Goal: Task Accomplishment & Management: Complete application form

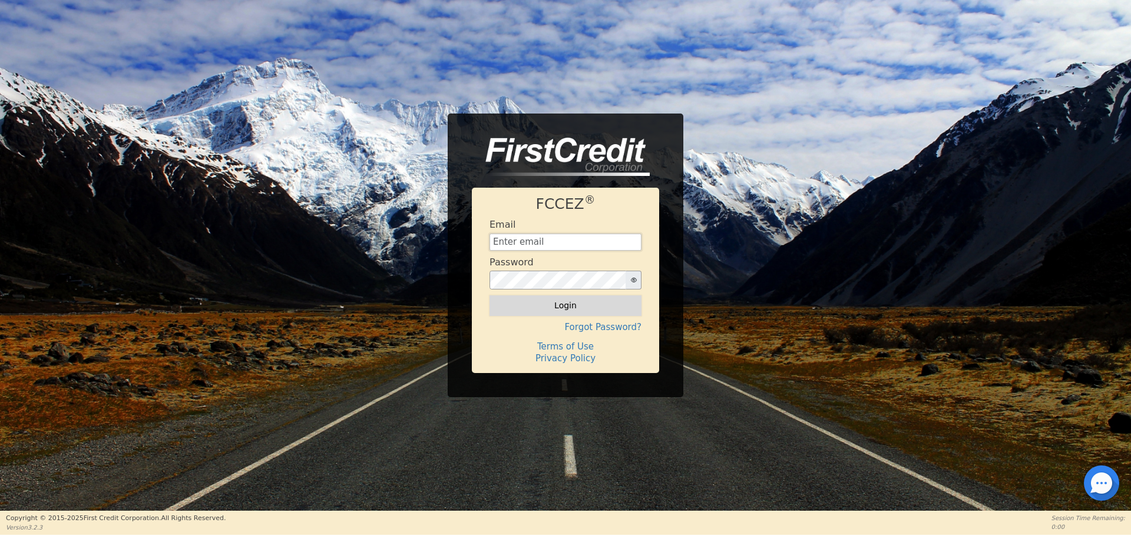
type input "[EMAIL_ADDRESS][DOMAIN_NAME]"
click at [551, 301] on button "Login" at bounding box center [565, 306] width 152 height 20
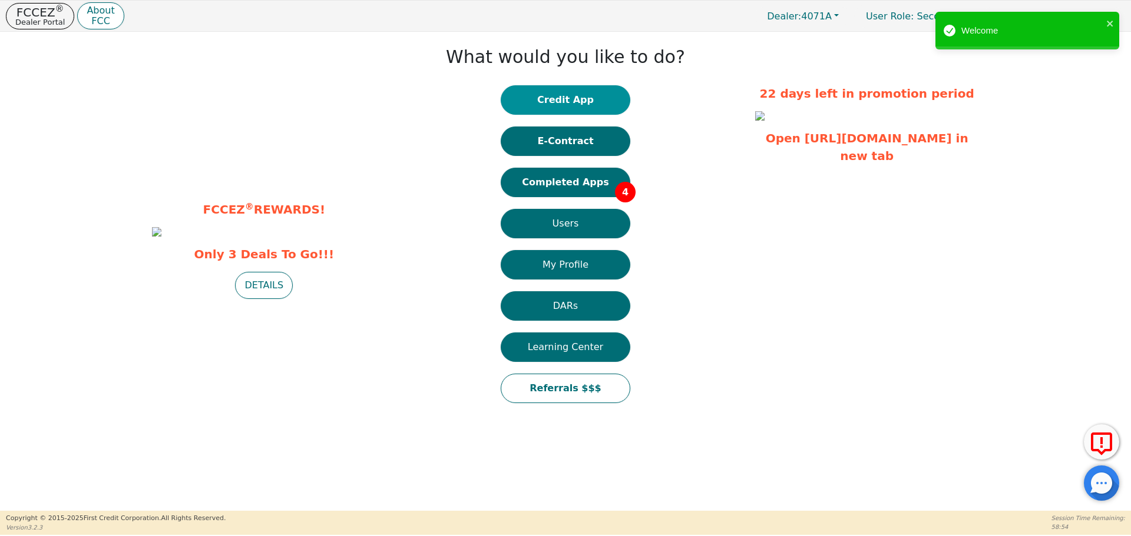
click at [562, 98] on button "Credit App" at bounding box center [566, 99] width 130 height 29
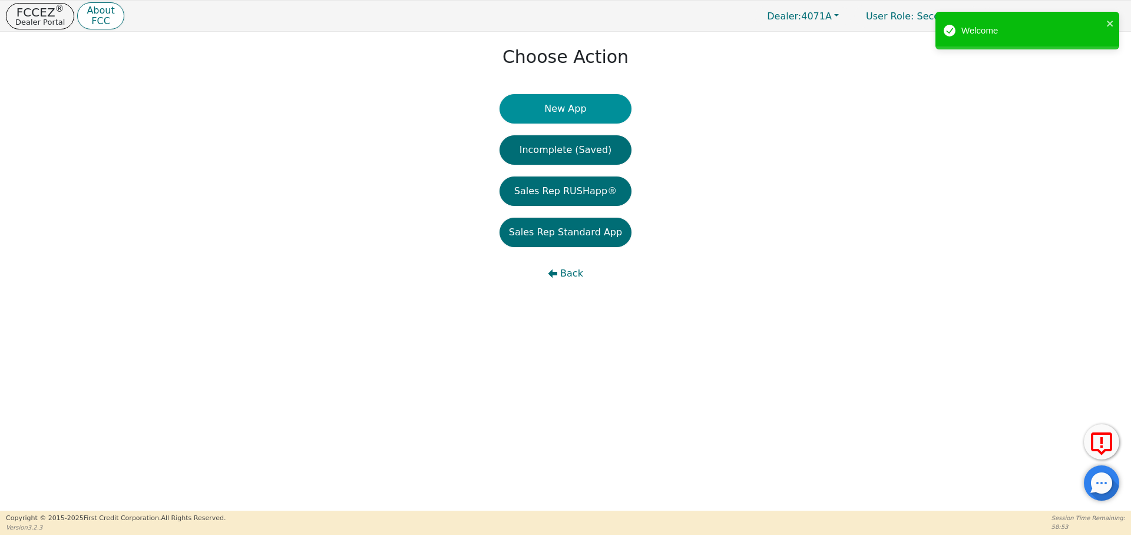
click at [559, 104] on button "New App" at bounding box center [565, 108] width 132 height 29
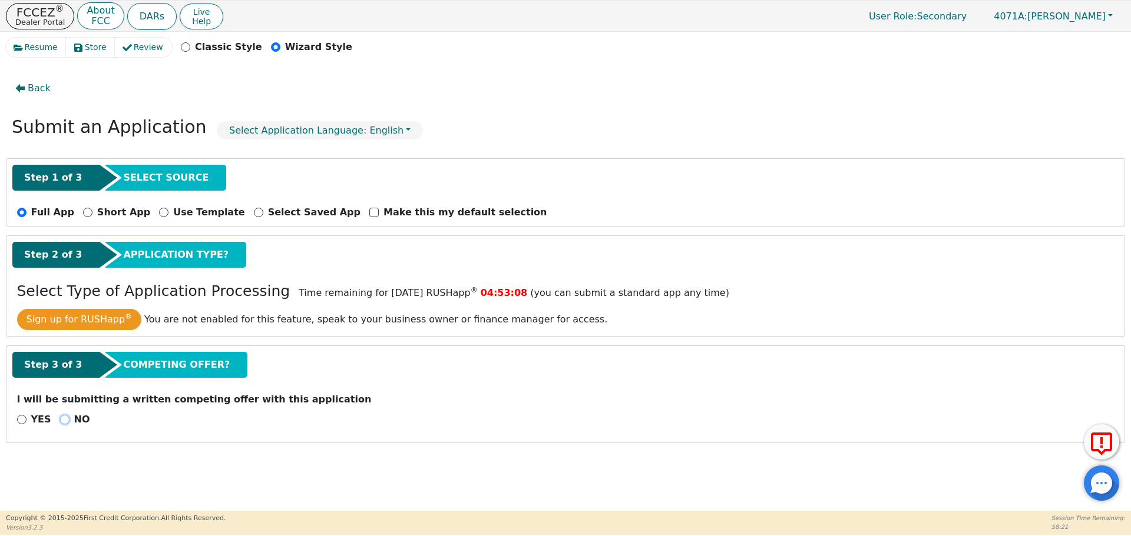
click at [60, 419] on input "NO" at bounding box center [64, 419] width 9 height 9
radio input "true"
click at [65, 458] on button "Next Step" at bounding box center [93, 450] width 153 height 27
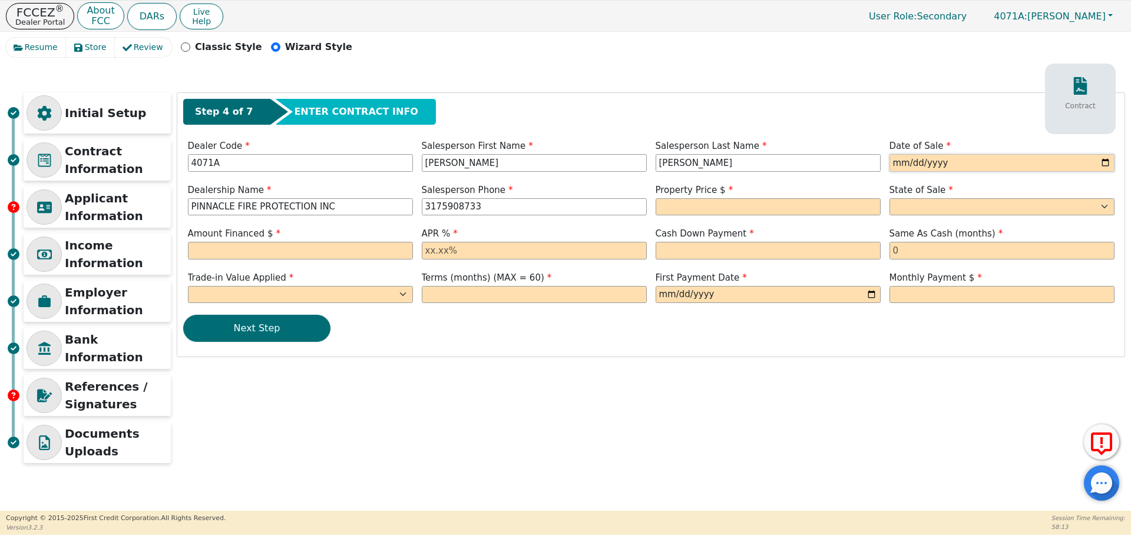
click at [934, 162] on input "date" at bounding box center [1001, 163] width 225 height 18
click at [889, 160] on input "date" at bounding box center [1001, 163] width 225 height 18
click at [897, 163] on input "date" at bounding box center [1001, 163] width 225 height 18
type input "[DATE]"
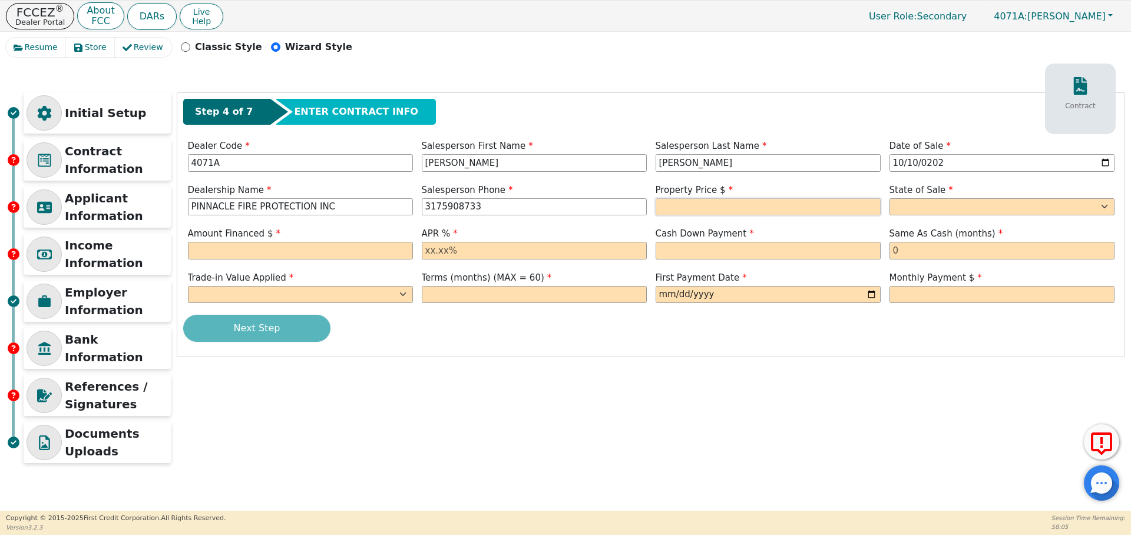
type input "[PHONE_NUMBER]"
paste input "2402.19"
click at [659, 206] on input "2402.19" at bounding box center [767, 207] width 225 height 18
type input "2402.19"
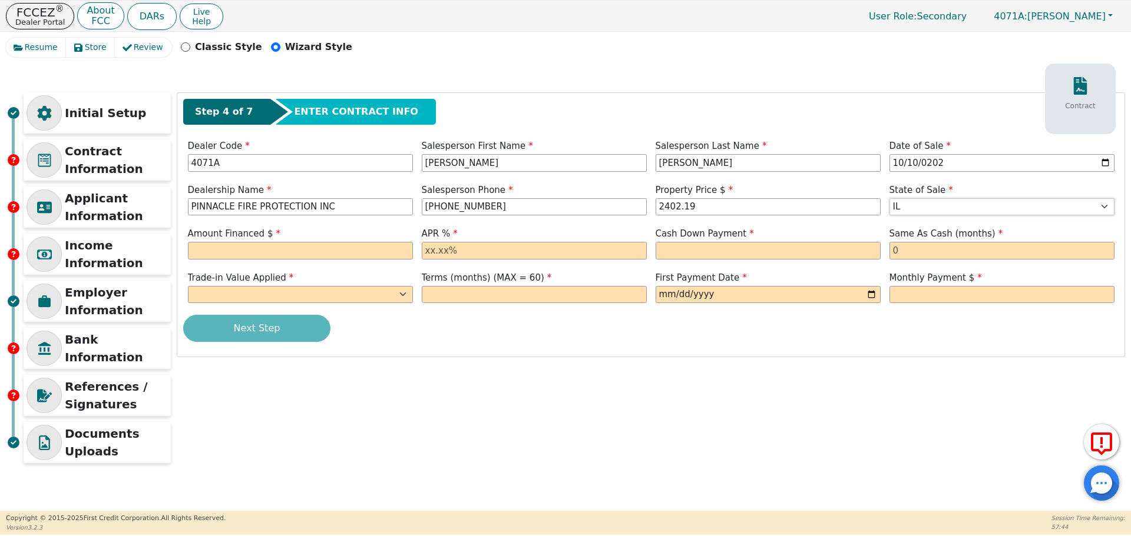
select select "IN"
paste input "2402.19"
type input "2402.19"
click at [440, 246] on input "text" at bounding box center [534, 251] width 225 height 18
type input "21.00"
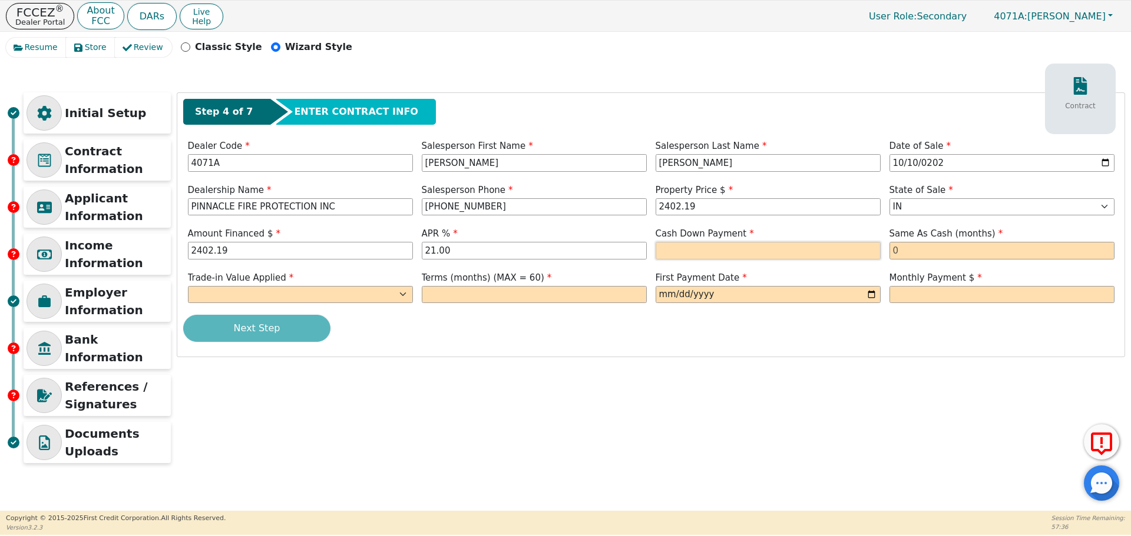
click at [676, 251] on input "text" at bounding box center [767, 251] width 225 height 18
type input "0.00"
click at [914, 253] on input "text" at bounding box center [1001, 251] width 225 height 18
type input "0"
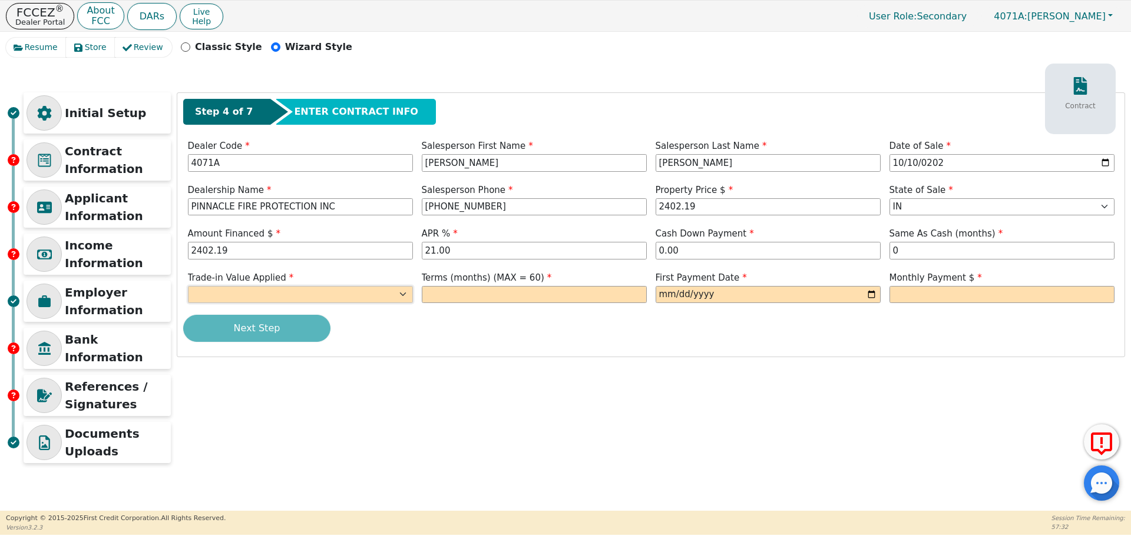
click at [206, 294] on select "Yes No" at bounding box center [300, 295] width 225 height 18
select select "n"
click at [188, 286] on select "Yes No" at bounding box center [300, 295] width 225 height 18
click at [456, 297] on input "text" at bounding box center [534, 295] width 225 height 18
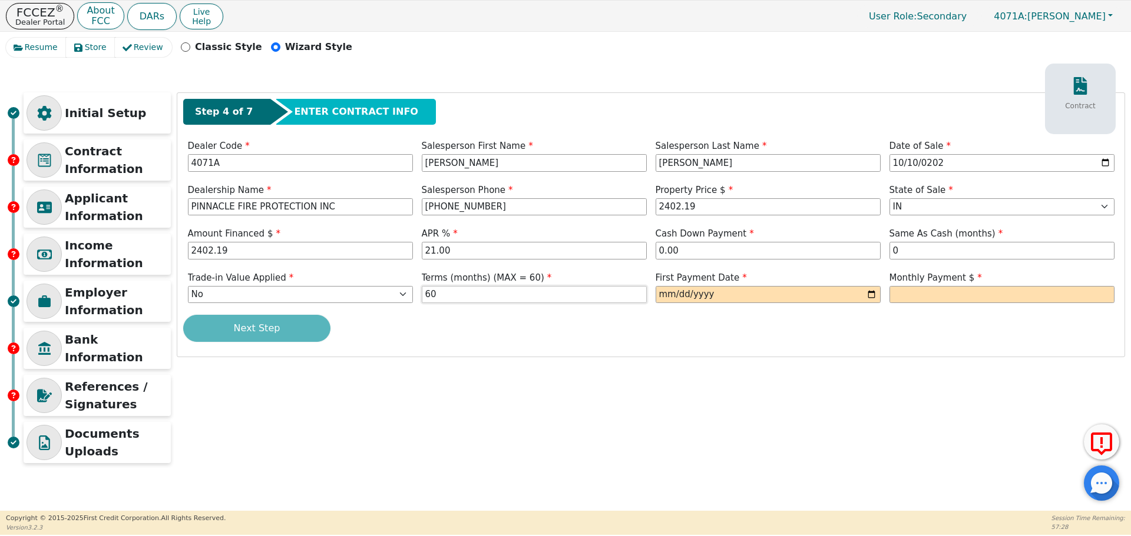
type input "60"
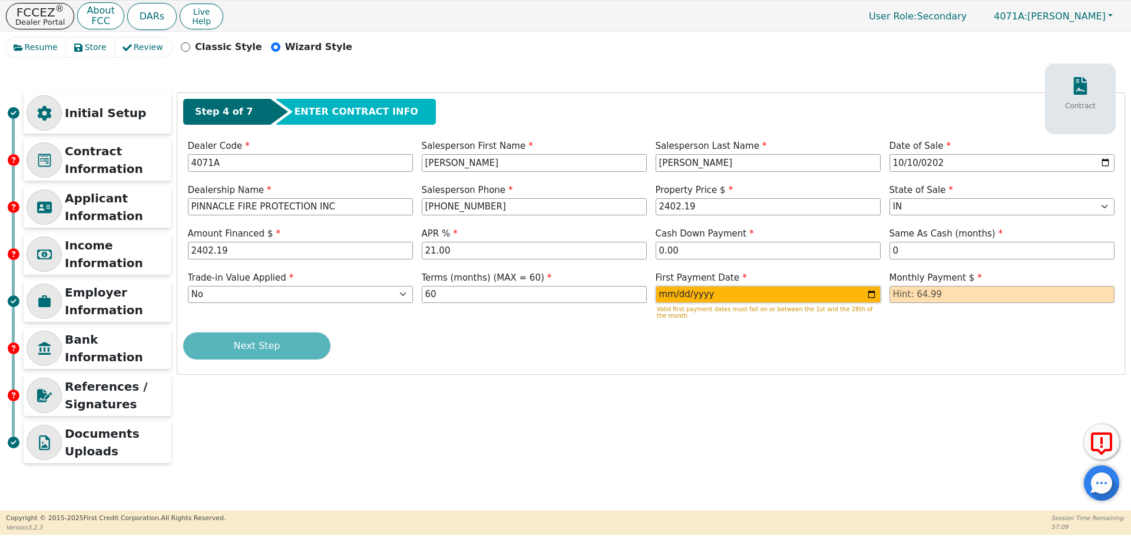
click at [681, 295] on input "[DATE]" at bounding box center [767, 295] width 225 height 18
click at [682, 293] on input "[DATE]" at bounding box center [767, 295] width 225 height 18
click at [680, 294] on input "[DATE]" at bounding box center [767, 295] width 225 height 18
click at [729, 294] on input "[DATE]" at bounding box center [767, 295] width 225 height 18
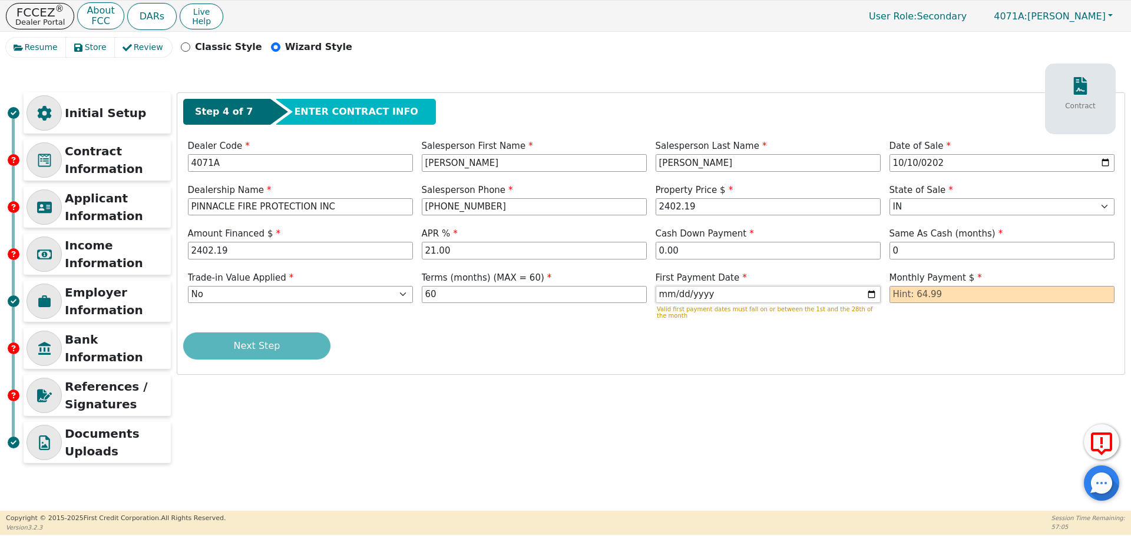
type input "[DATE]"
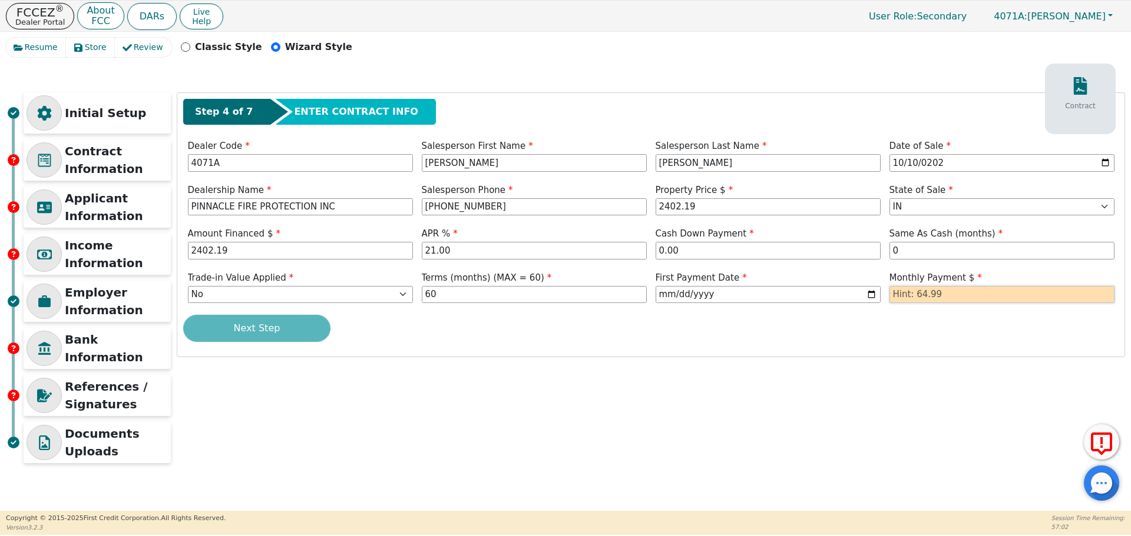
click at [943, 296] on input "text" at bounding box center [1001, 295] width 225 height 18
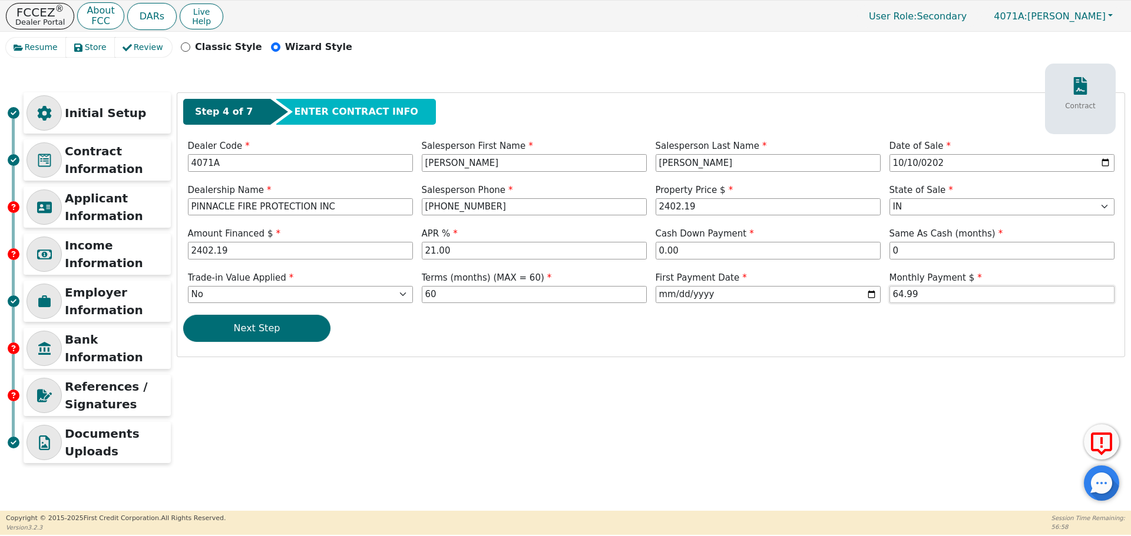
type input "64.99"
click at [224, 311] on div "Step 4 of 7 ENTER CONTRACT INFO Contract Dealer Code 4071A Salesperson First Na…" at bounding box center [650, 225] width 947 height 264
click at [230, 329] on button "Next Step" at bounding box center [256, 328] width 147 height 27
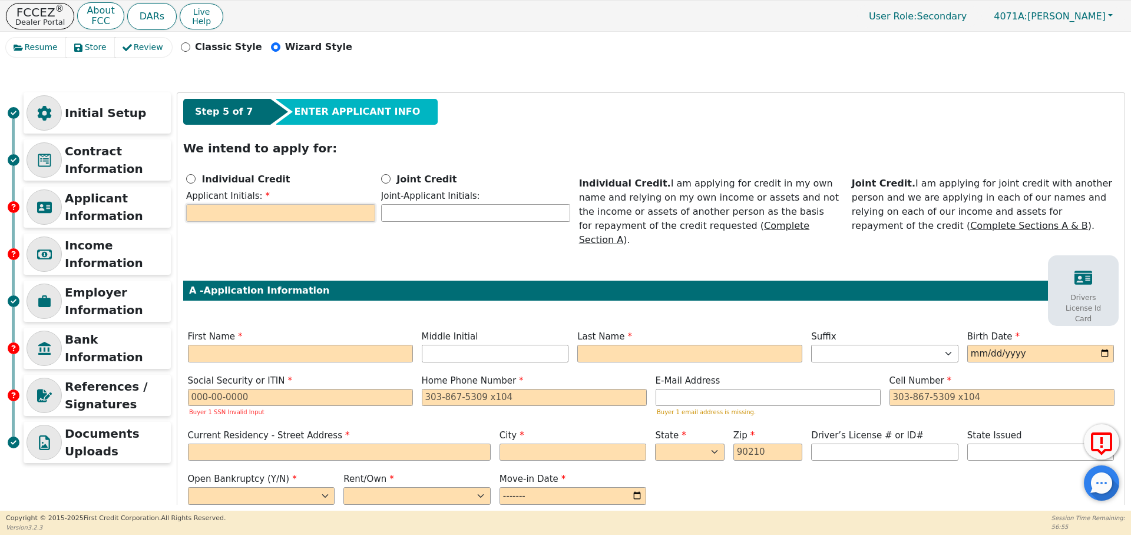
click at [220, 216] on input "text" at bounding box center [280, 213] width 189 height 18
type input "CJ"
click at [191, 175] on input "Individual Credit" at bounding box center [190, 178] width 9 height 9
radio input "true"
click at [327, 345] on input "text" at bounding box center [300, 354] width 225 height 18
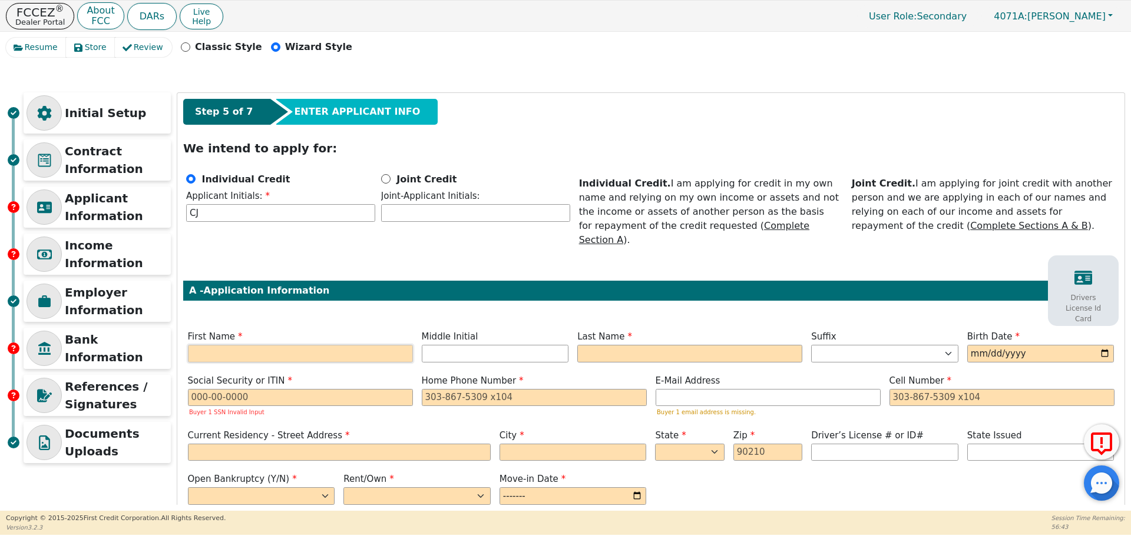
type input "C"
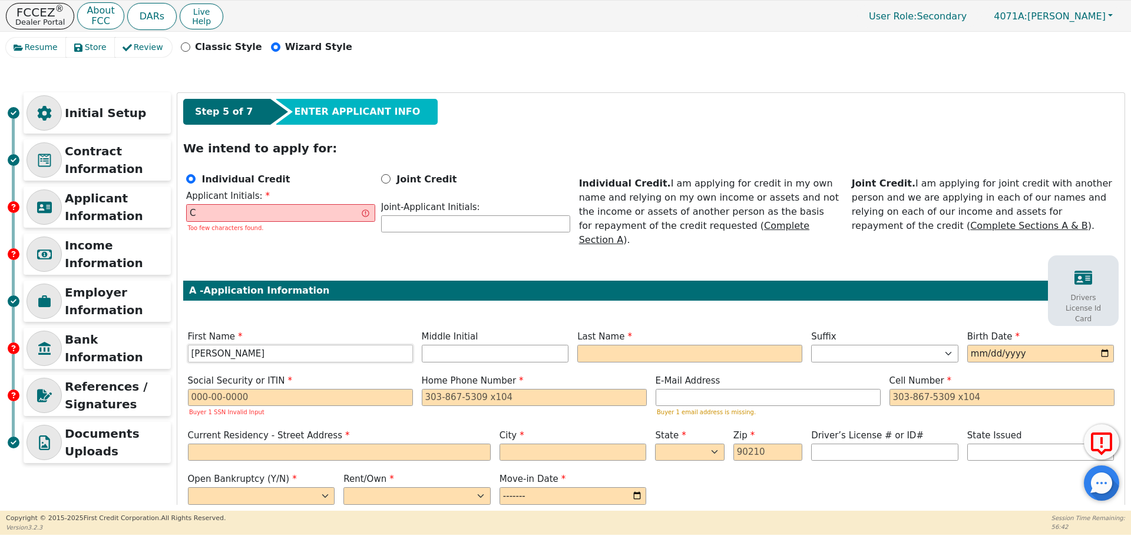
type input "[PERSON_NAME]"
click at [204, 212] on input "C" at bounding box center [280, 213] width 189 height 18
type input "CJ"
click at [606, 345] on input "text" at bounding box center [689, 354] width 225 height 18
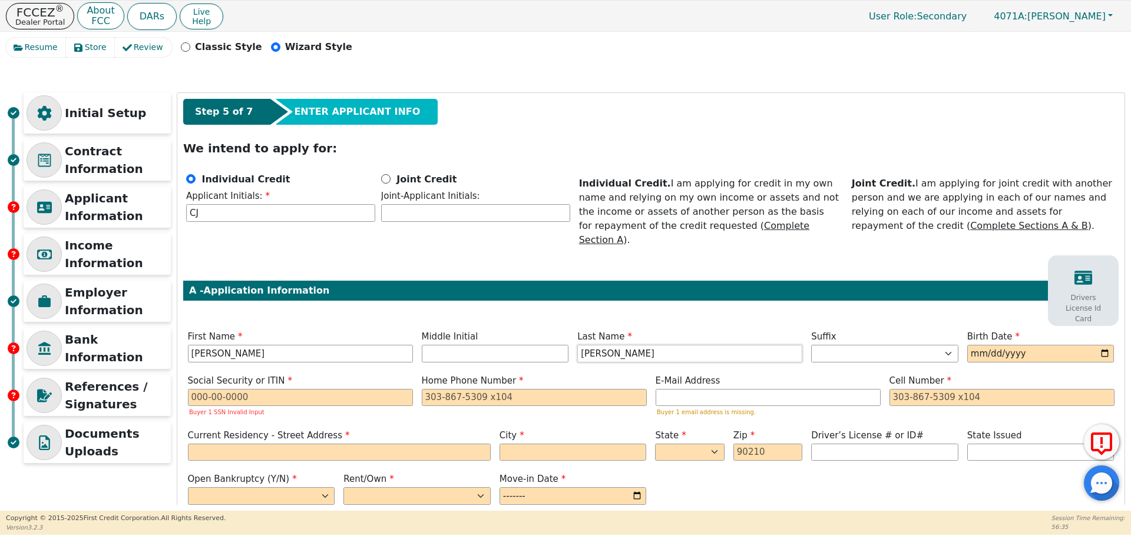
type input "[PERSON_NAME]"
click at [977, 345] on input "date" at bounding box center [1040, 354] width 147 height 18
type input "0002-08-20"
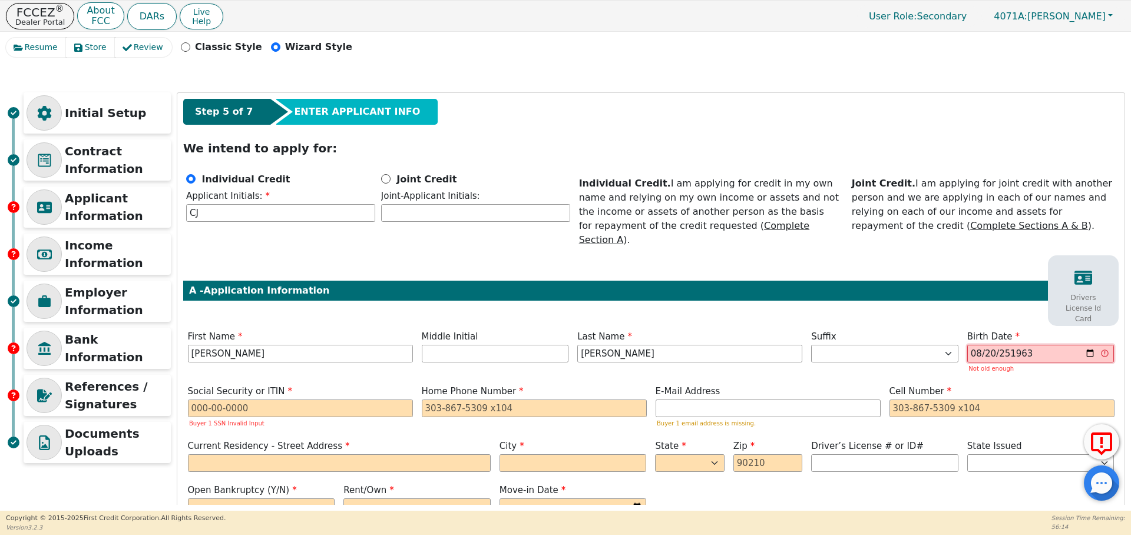
type input "275760-08-20"
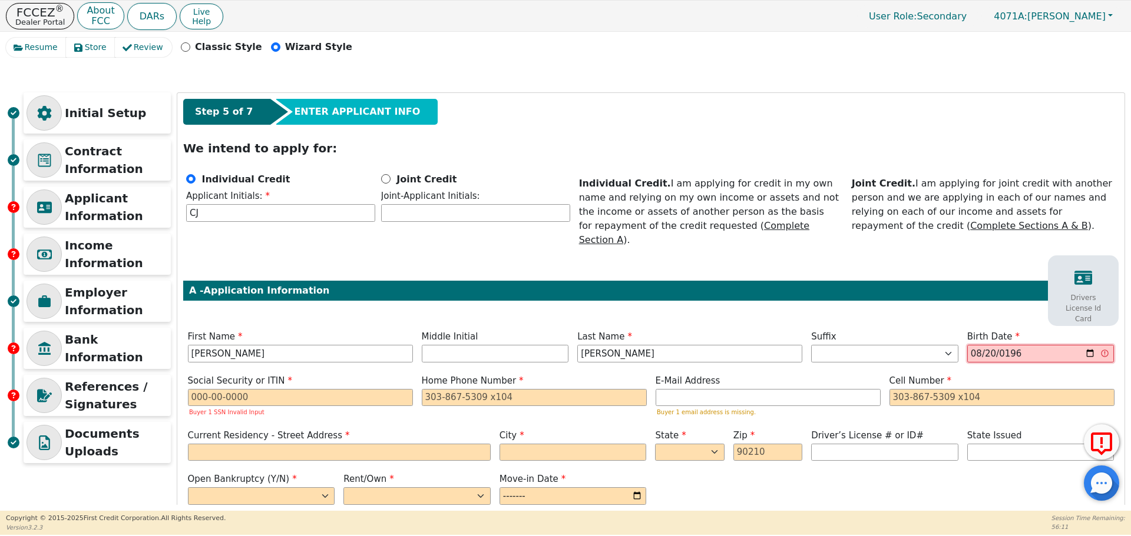
type input "[DATE]"
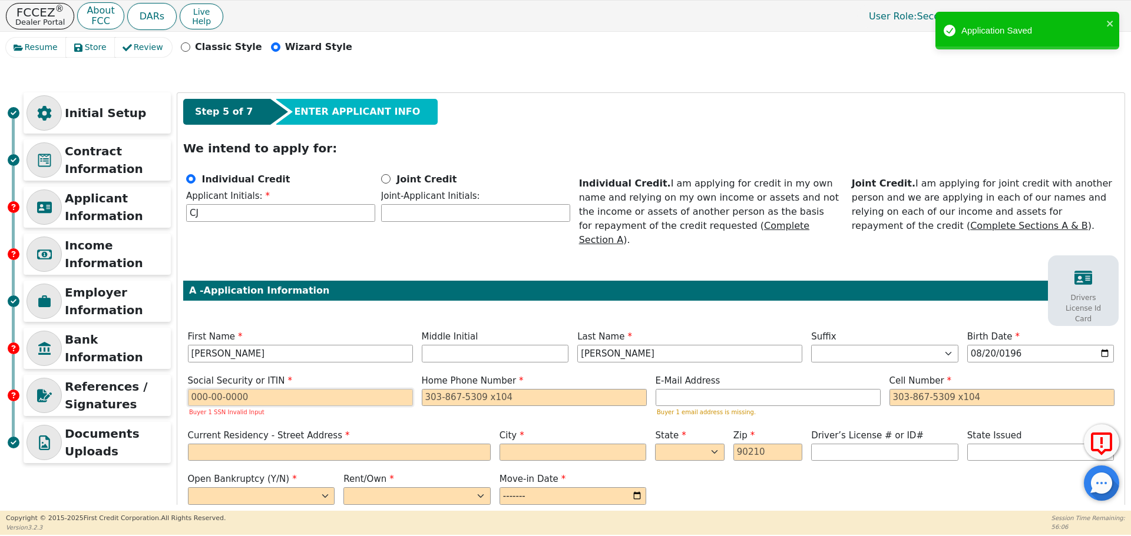
click at [299, 389] on input "text" at bounding box center [300, 398] width 225 height 18
paste input "313765217"
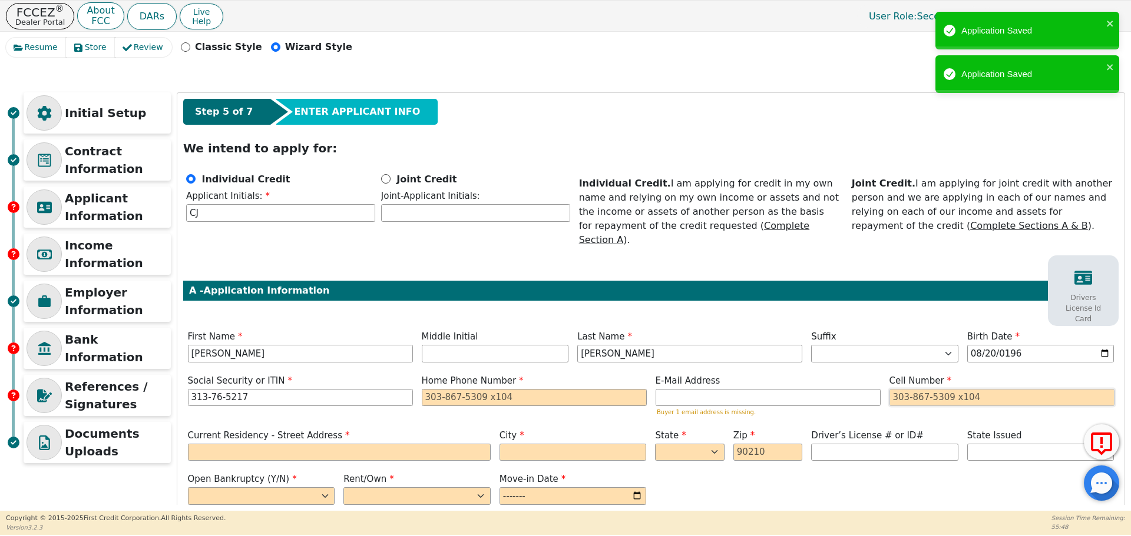
type input "***-**-5217"
click at [912, 389] on input "tel" at bounding box center [1001, 398] width 225 height 18
paste input "[PHONE_NUMBER]"
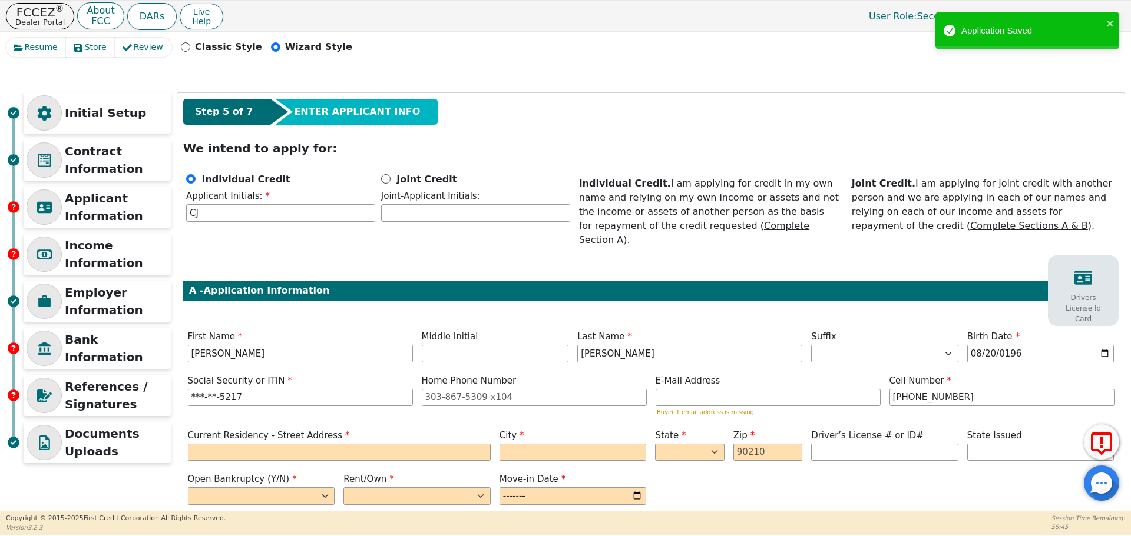
type input "[PHONE_NUMBER]"
click at [324, 444] on input "text" at bounding box center [339, 453] width 303 height 18
paste input "[STREET_ADDRESS][PERSON_NAME]"
type input "[STREET_ADDRESS][PERSON_NAME]"
click at [514, 444] on input "text" at bounding box center [572, 453] width 147 height 18
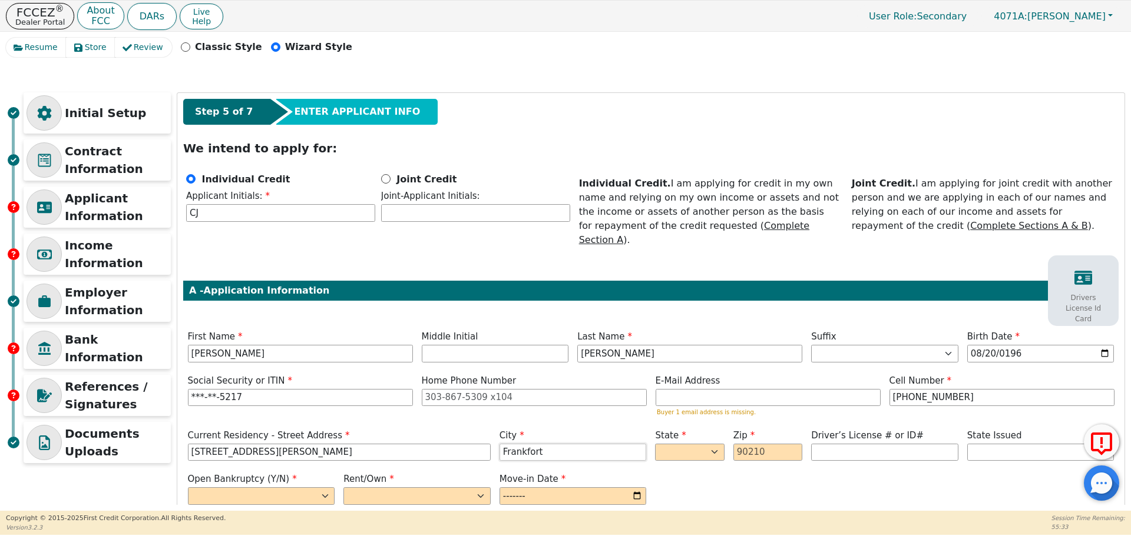
type input "Frankfort"
select select "IN"
type input "46041"
click at [350, 444] on input "[STREET_ADDRESS][PERSON_NAME]" at bounding box center [339, 453] width 303 height 18
type input "[STREET_ADDRESS][PERSON_NAME]"
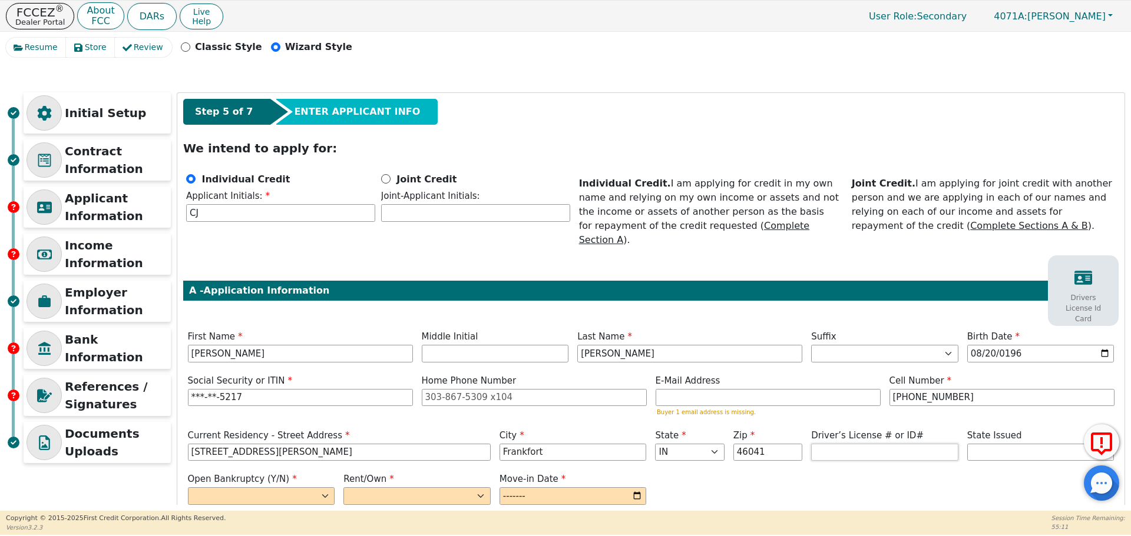
click at [839, 444] on input "text" at bounding box center [884, 453] width 147 height 18
paste input "8933581973"
type input "**********"
click at [985, 444] on select "AK AL AR AZ CA CO CT DC DE FL [GEOGRAPHIC_DATA] HI IA ID IL IN KS [GEOGRAPHIC_D…" at bounding box center [1040, 453] width 147 height 18
select select "IN"
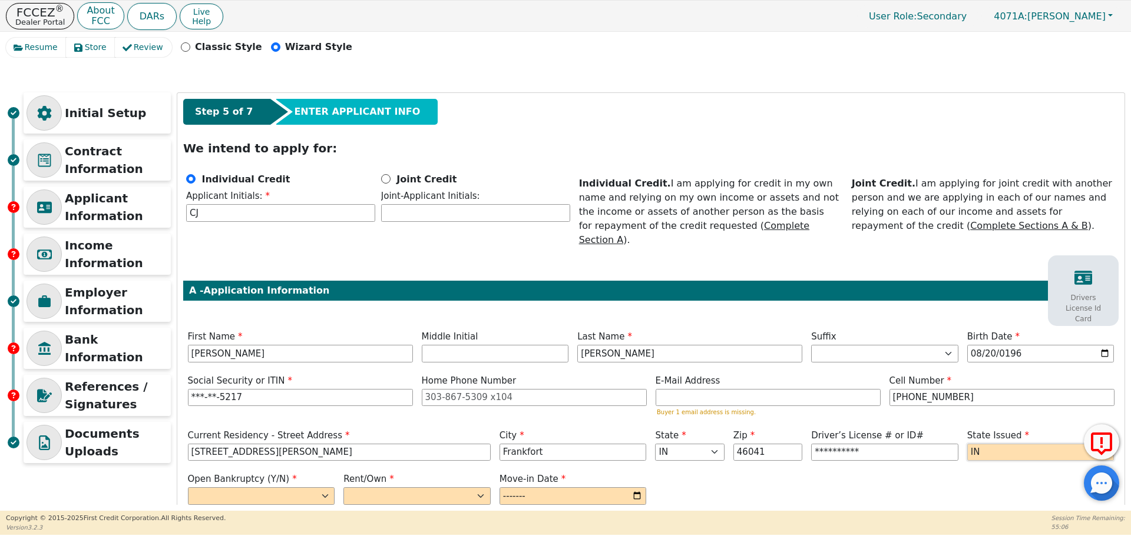
click at [967, 444] on select "AK AL AR AZ CA CO CT DC DE FL [GEOGRAPHIC_DATA] HI IA ID IL IN KS [GEOGRAPHIC_D…" at bounding box center [1040, 453] width 147 height 18
click at [279, 488] on select "Yes No" at bounding box center [261, 497] width 147 height 18
select select "n"
click at [188, 488] on select "Yes No" at bounding box center [261, 497] width 147 height 18
click at [363, 488] on select "Rent Own" at bounding box center [416, 497] width 147 height 18
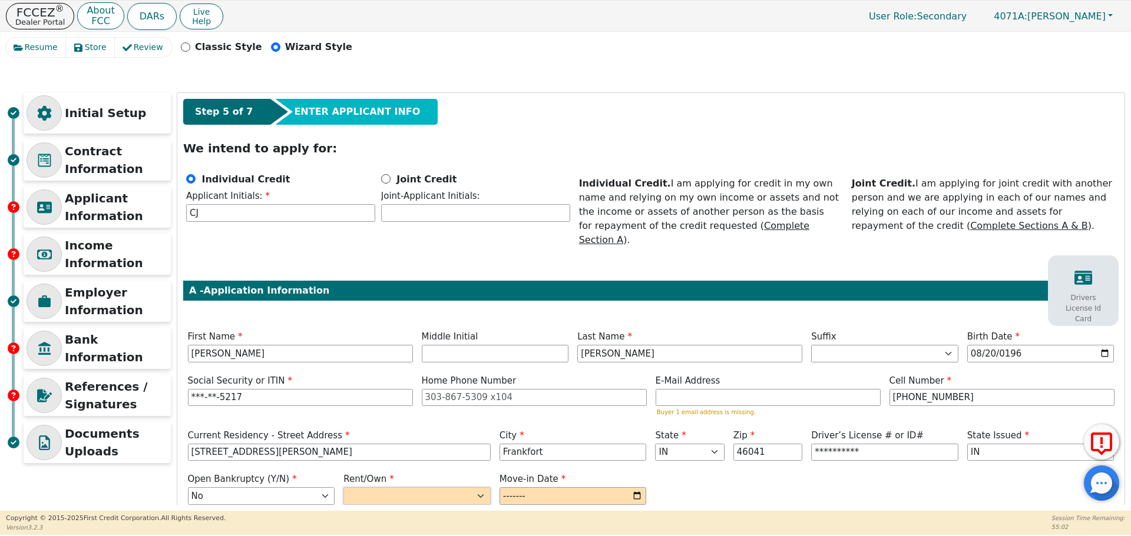
select select "Own"
click at [343, 488] on select "Rent Own" at bounding box center [416, 497] width 147 height 18
click at [508, 488] on input "month" at bounding box center [572, 497] width 147 height 18
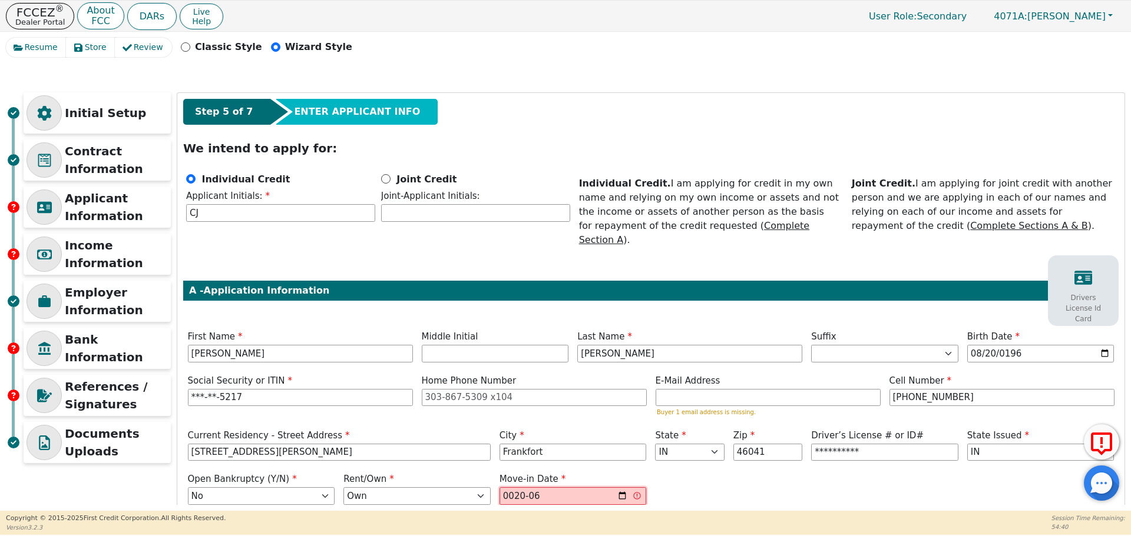
type input "0202-06"
type input "0012-06"
type input "2012-06"
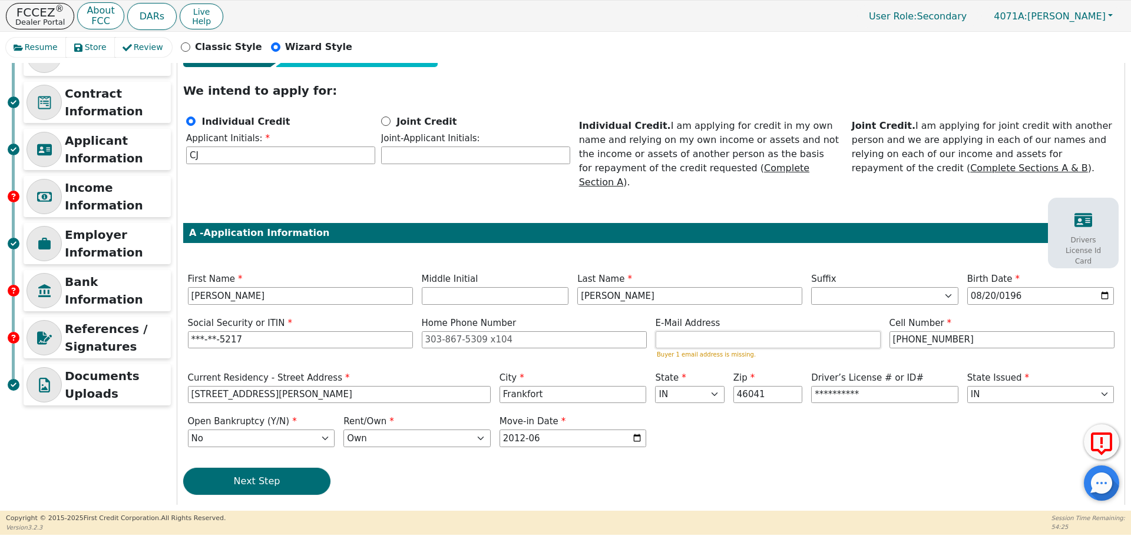
click at [763, 332] on input "email" at bounding box center [767, 341] width 225 height 18
paste input "[EMAIL_ADDRESS][DOMAIN_NAME]"
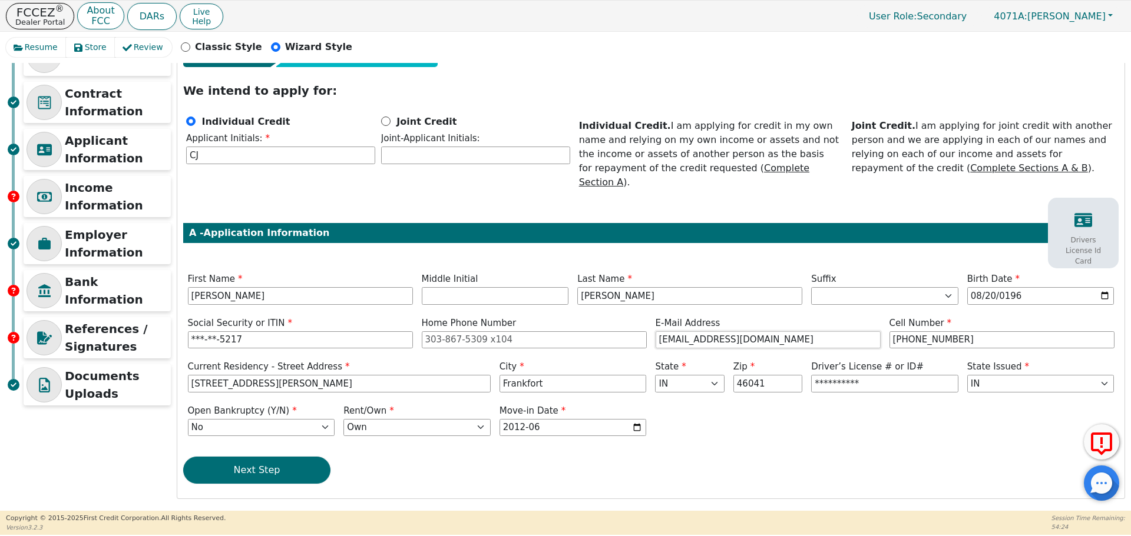
scroll to position [47, 0]
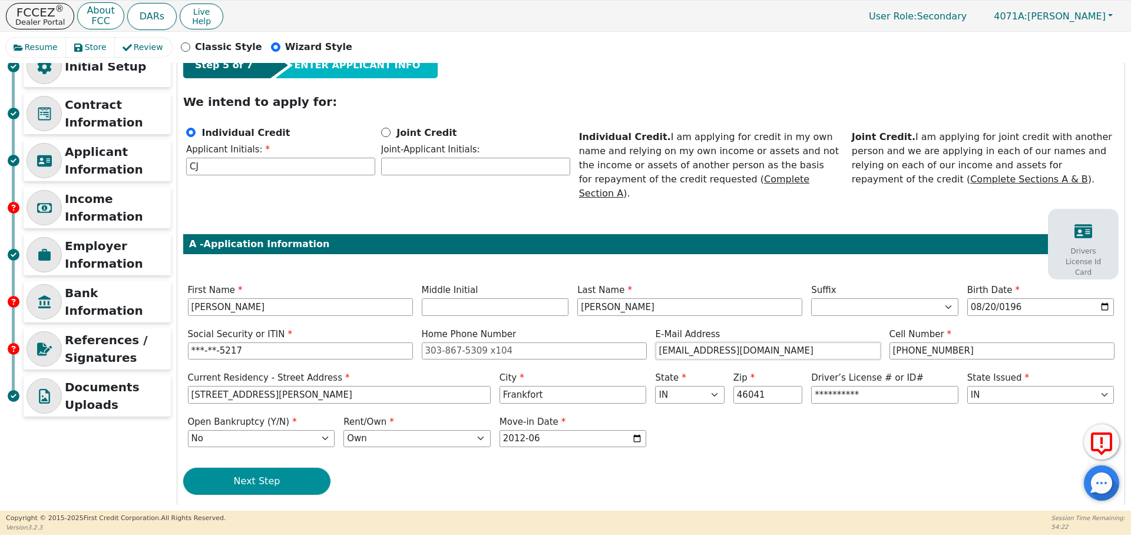
type input "[EMAIL_ADDRESS][DOMAIN_NAME]"
click at [267, 468] on button "Next Step" at bounding box center [256, 481] width 147 height 27
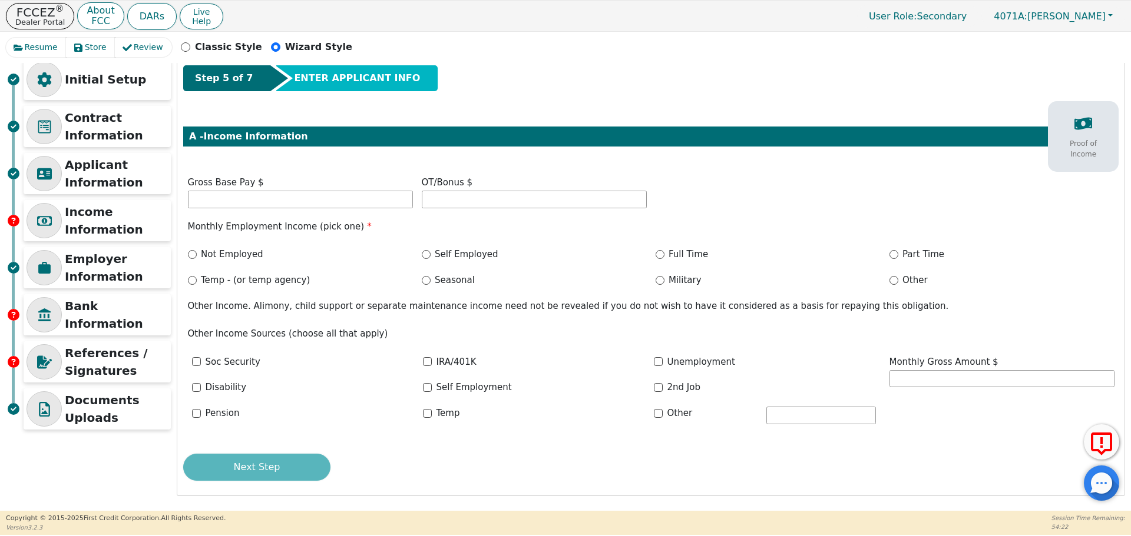
scroll to position [34, 0]
click at [253, 204] on input "text" at bounding box center [300, 200] width 225 height 18
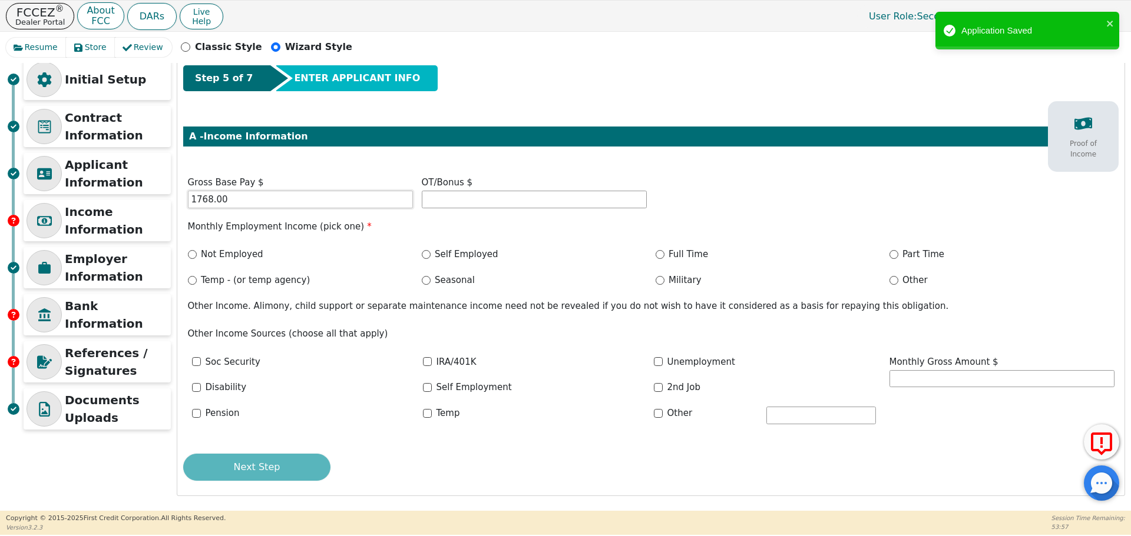
type input "1768.00"
click at [891, 280] on input "Other" at bounding box center [893, 280] width 9 height 9
radio input "true"
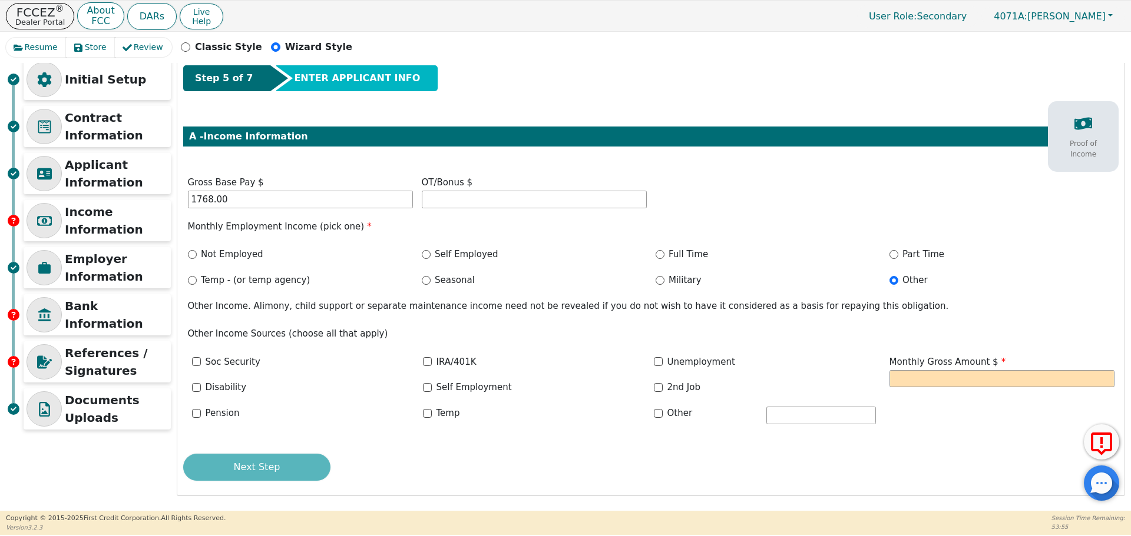
click at [195, 393] on div "Disability" at bounding box center [303, 388] width 222 height 14
click at [197, 385] on input "Disability" at bounding box center [196, 387] width 9 height 9
checkbox input "true"
click at [963, 379] on input "text" at bounding box center [1001, 379] width 225 height 18
drag, startPoint x: 272, startPoint y: 203, endPoint x: 174, endPoint y: 201, distance: 98.4
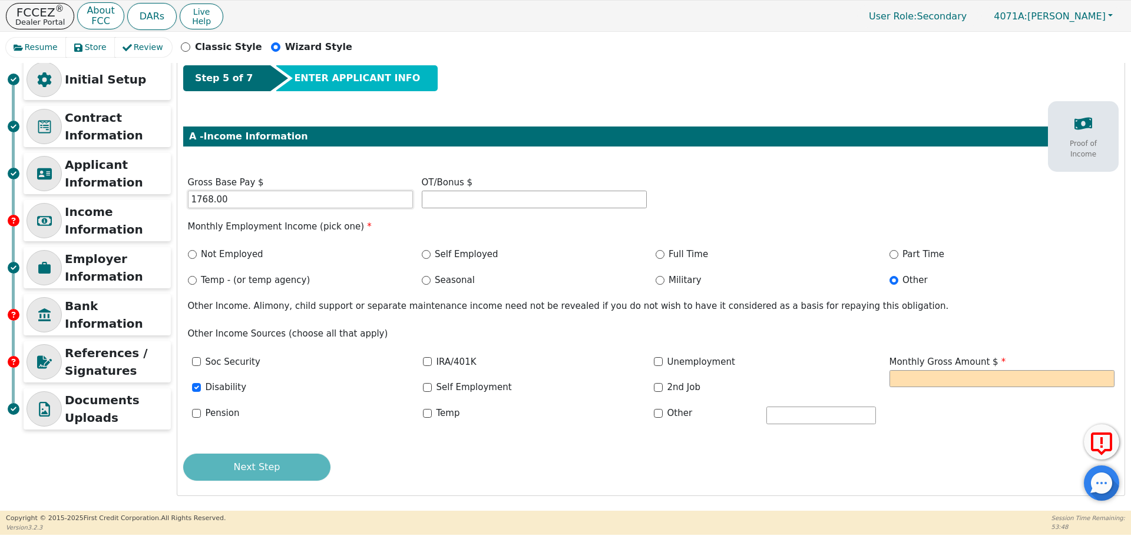
click at [174, 201] on div "Initial Setup Contract Information Applicant Information Income Information Emp…" at bounding box center [565, 278] width 1119 height 438
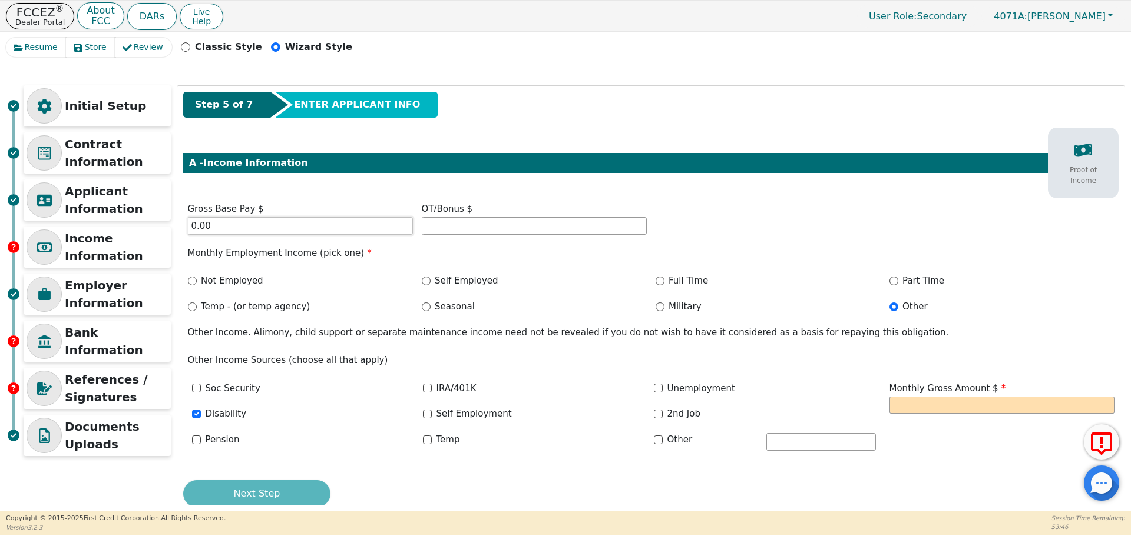
scroll to position [0, 0]
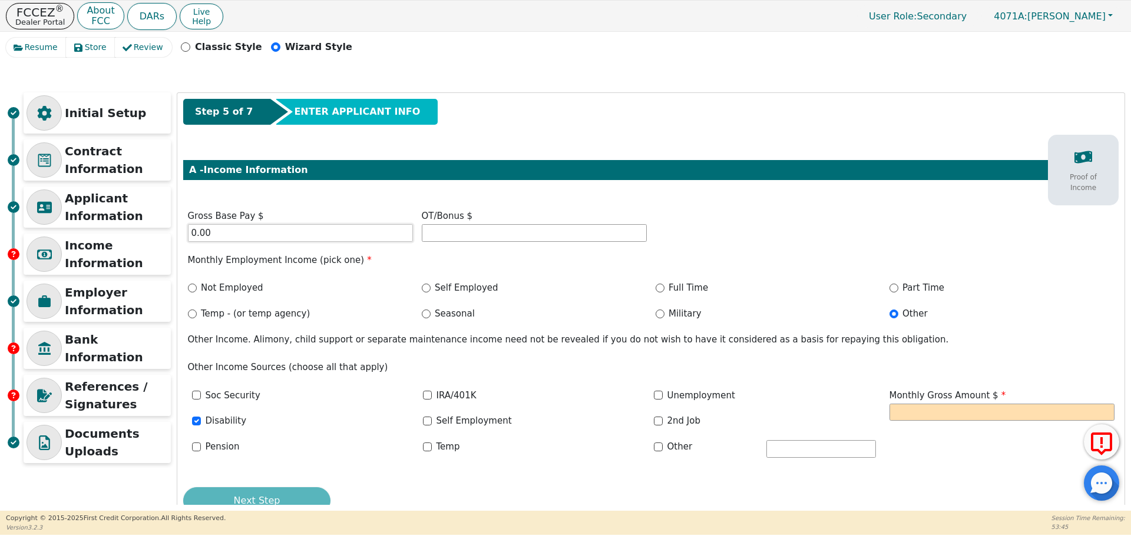
type input "0.00"
click at [190, 290] on input "Not Employed" at bounding box center [192, 288] width 9 height 9
radio input "true"
click at [896, 409] on input "text" at bounding box center [1001, 413] width 225 height 18
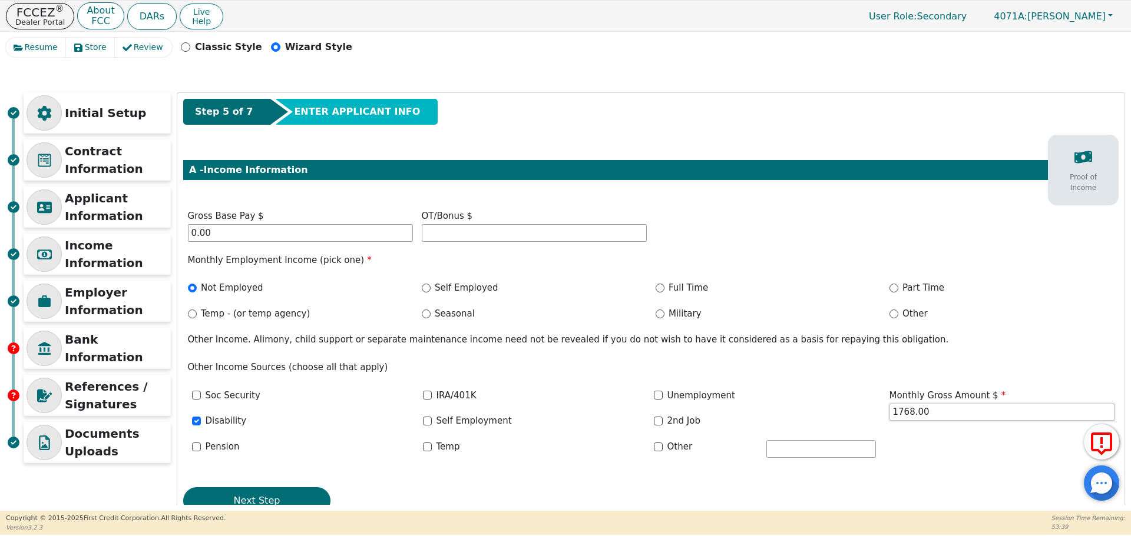
scroll to position [34, 0]
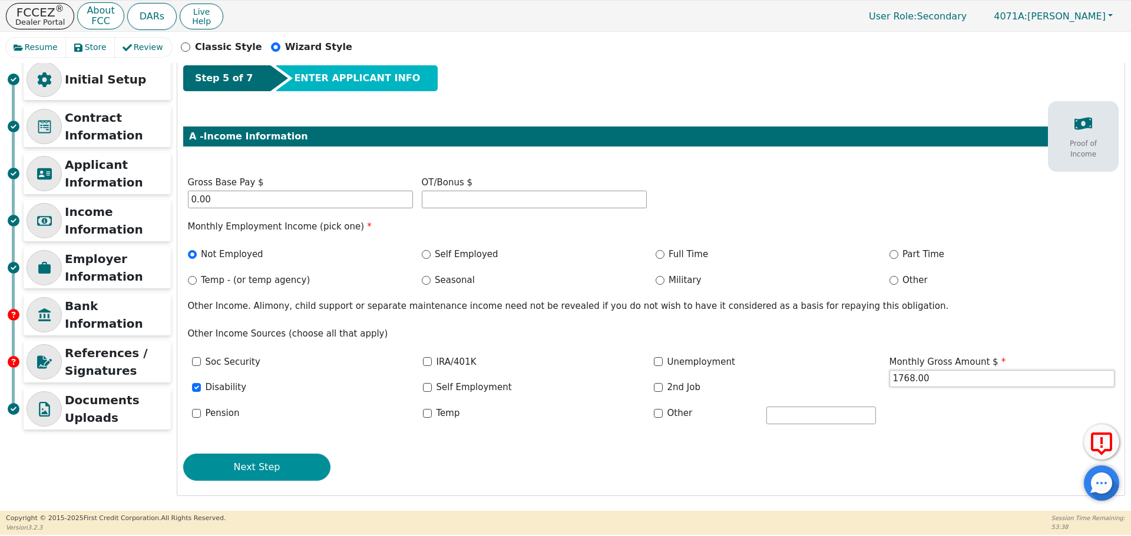
type input "1768.00"
click at [262, 470] on button "Next Step" at bounding box center [256, 467] width 147 height 27
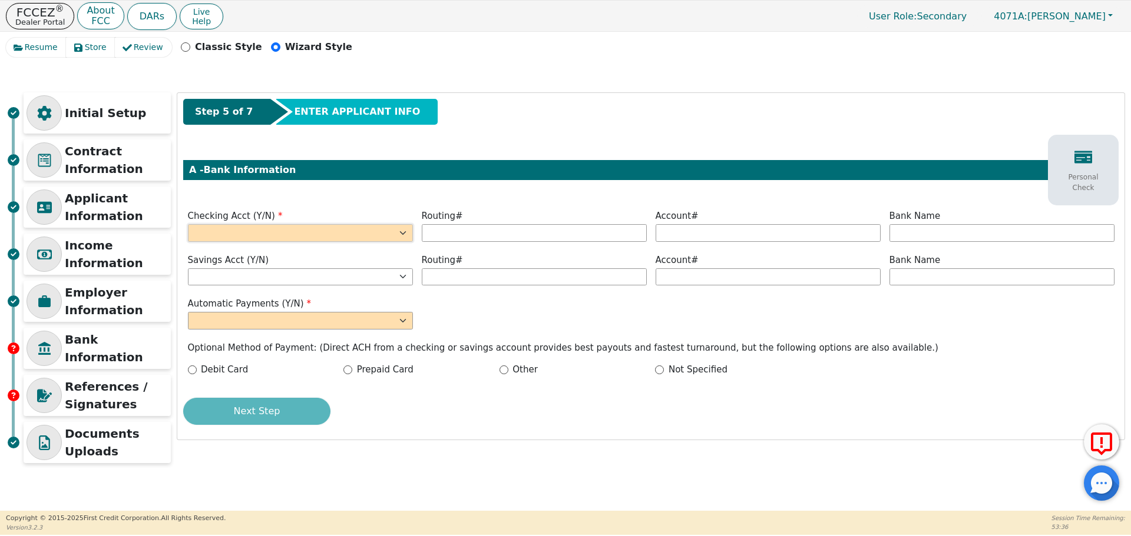
click at [229, 231] on select "Yes No" at bounding box center [300, 233] width 225 height 18
select select "y"
click at [188, 224] on select "Yes No" at bounding box center [300, 233] width 225 height 18
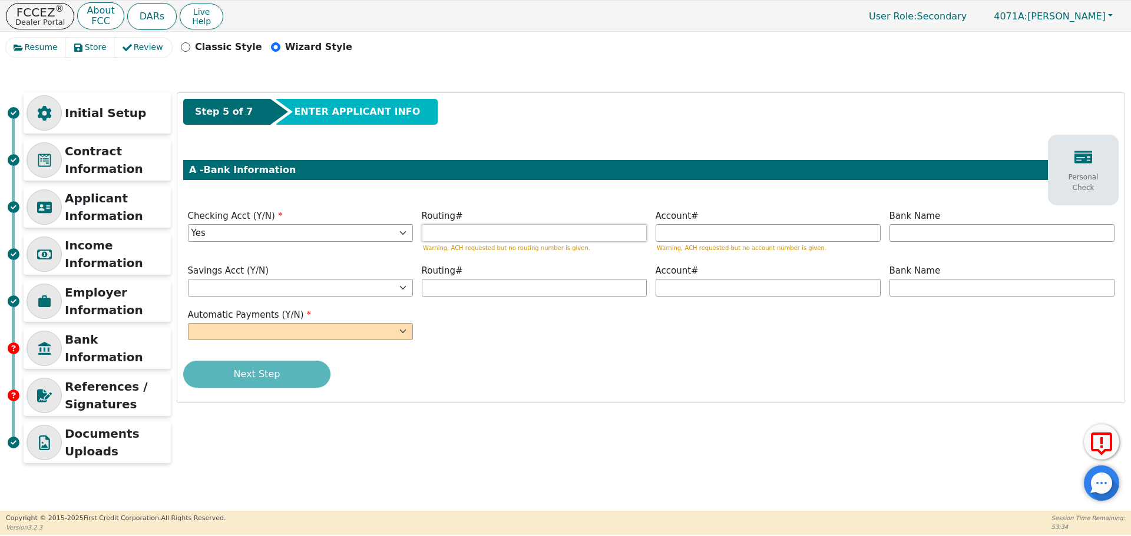
click at [444, 231] on input "text" at bounding box center [534, 233] width 225 height 18
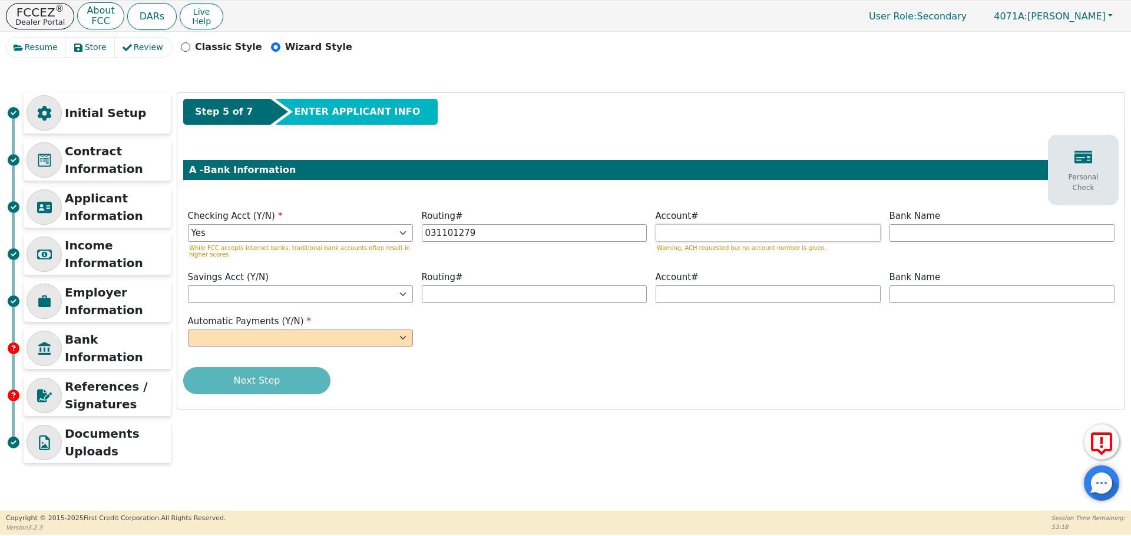
type input "*********"
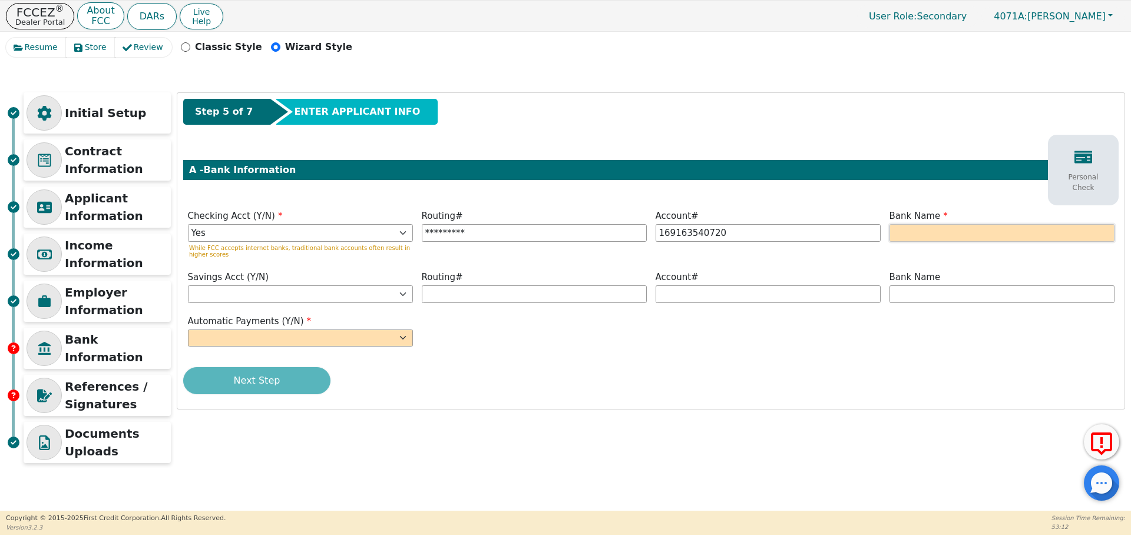
type input "**********"
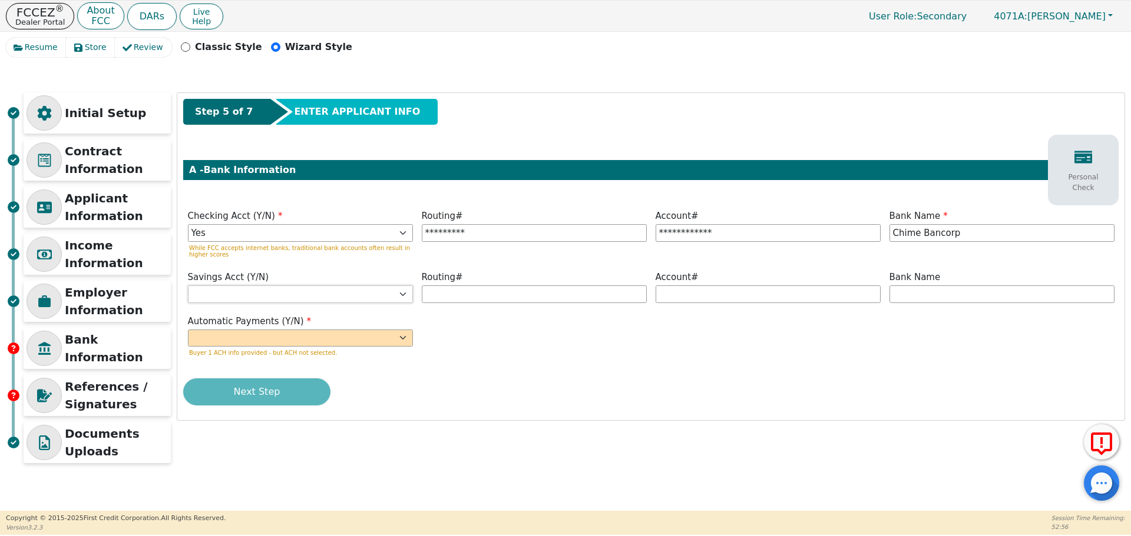
type input "Chime Bancorp"
click at [372, 289] on select "Yes No" at bounding box center [300, 295] width 225 height 18
select select "n"
click at [188, 286] on select "Yes No" at bounding box center [300, 295] width 225 height 18
click at [332, 337] on select "Yes No" at bounding box center [300, 339] width 225 height 18
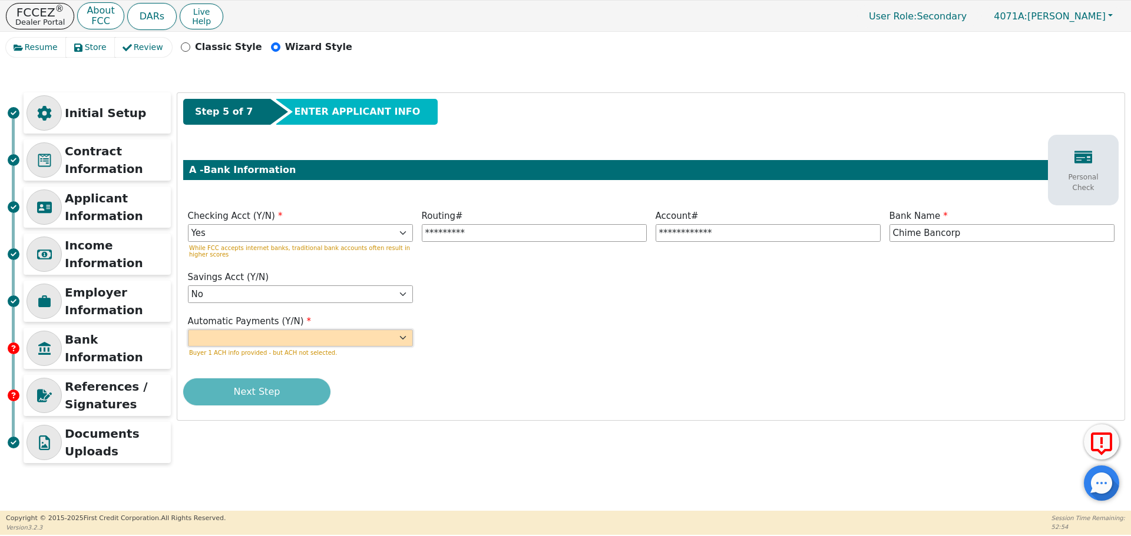
select select "y"
click at [188, 330] on select "Yes No" at bounding box center [300, 339] width 225 height 18
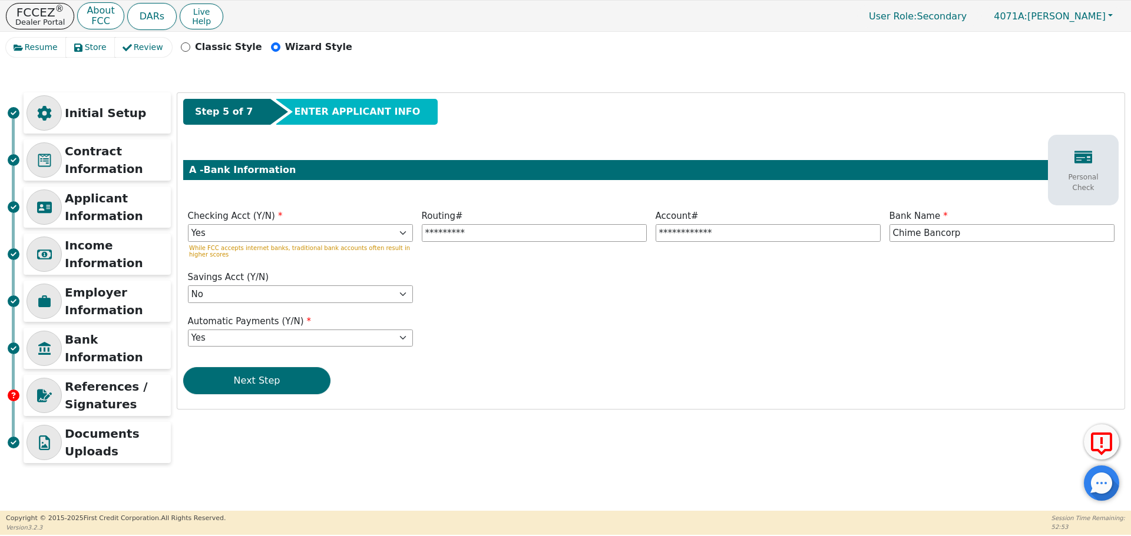
click at [260, 389] on button "Next Step" at bounding box center [256, 380] width 147 height 27
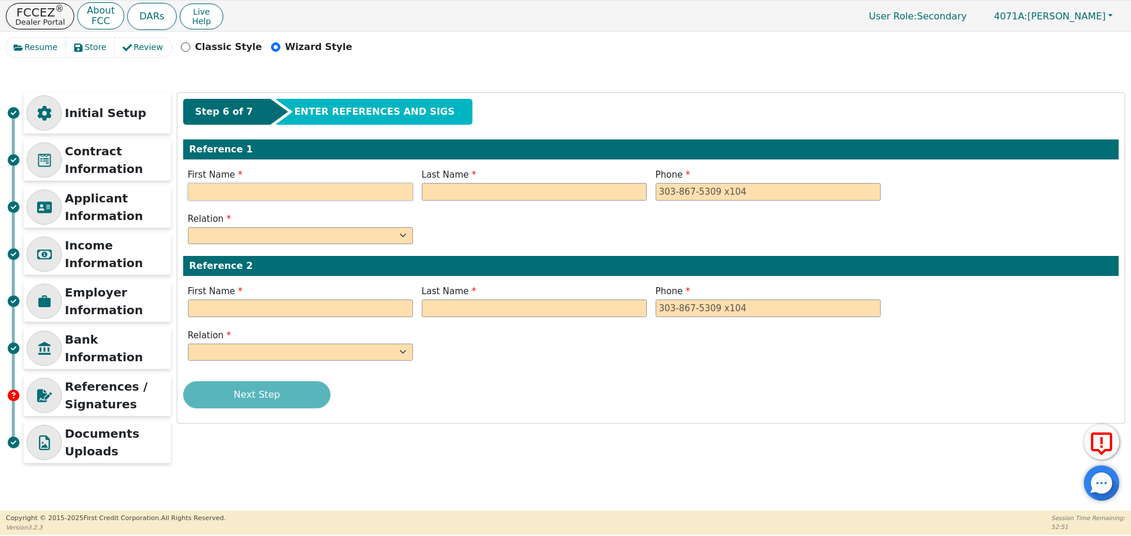
click at [300, 188] on input "text" at bounding box center [300, 192] width 225 height 18
paste input "[PERSON_NAME]"
type input "[PERSON_NAME]"
click at [448, 197] on input "text" at bounding box center [534, 192] width 225 height 18
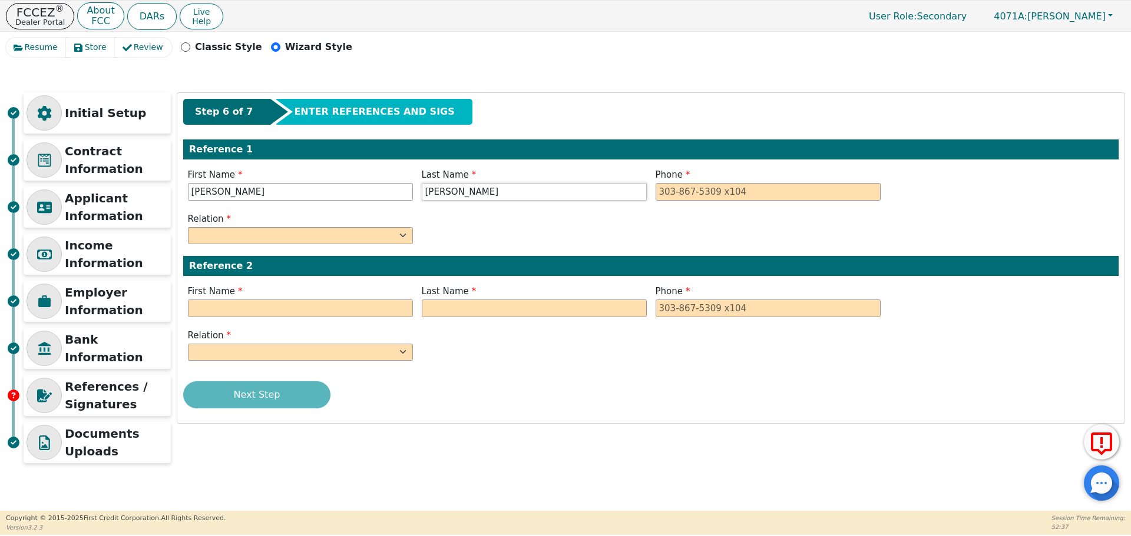
type input "[PERSON_NAME]"
click at [269, 194] on input "[PERSON_NAME]" at bounding box center [300, 192] width 225 height 18
type input "[PERSON_NAME]"
paste input "[PHONE_NUMBER]"
type input "[PHONE_NUMBER]"
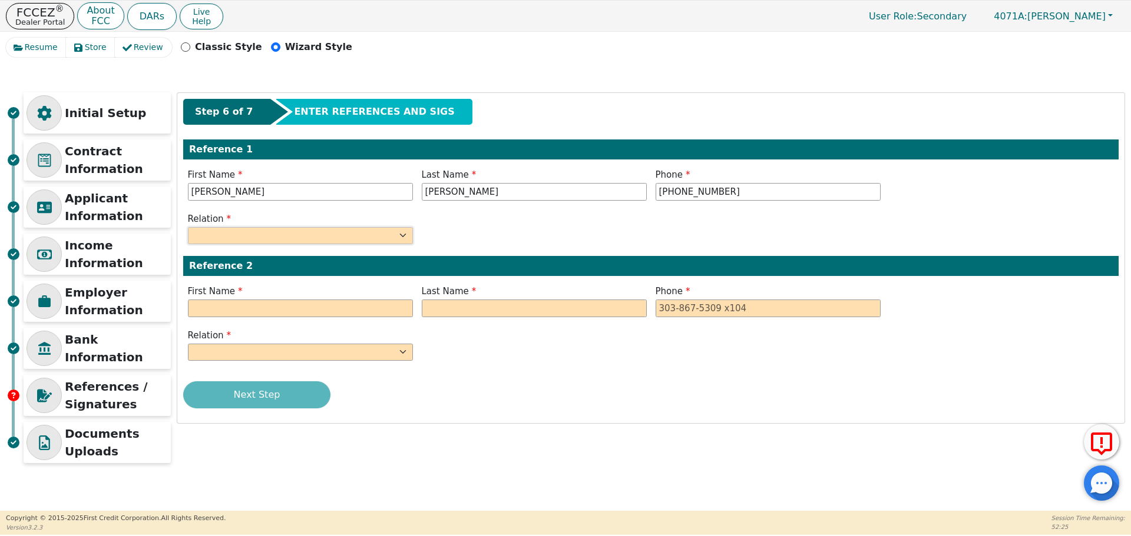
click at [278, 234] on select "FATHER MOTHER SISTER BROTHER DAUGHTER SON CO-WORKER NEIGHBOR FRIEND COUSIN G-MO…" at bounding box center [300, 236] width 225 height 18
select select "FRIEND"
click at [188, 227] on select "FATHER MOTHER SISTER BROTHER DAUGHTER SON CO-WORKER NEIGHBOR FRIEND COUSIN G-MO…" at bounding box center [300, 236] width 225 height 18
click at [240, 304] on input "text" at bounding box center [300, 309] width 225 height 18
paste input "[PERSON_NAME]"
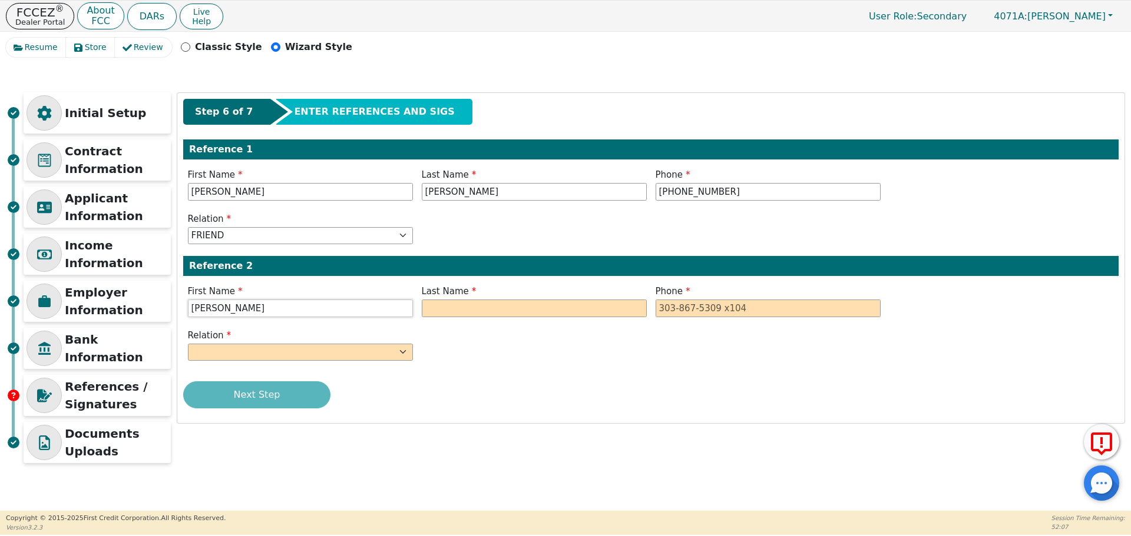
type input "[PERSON_NAME]"
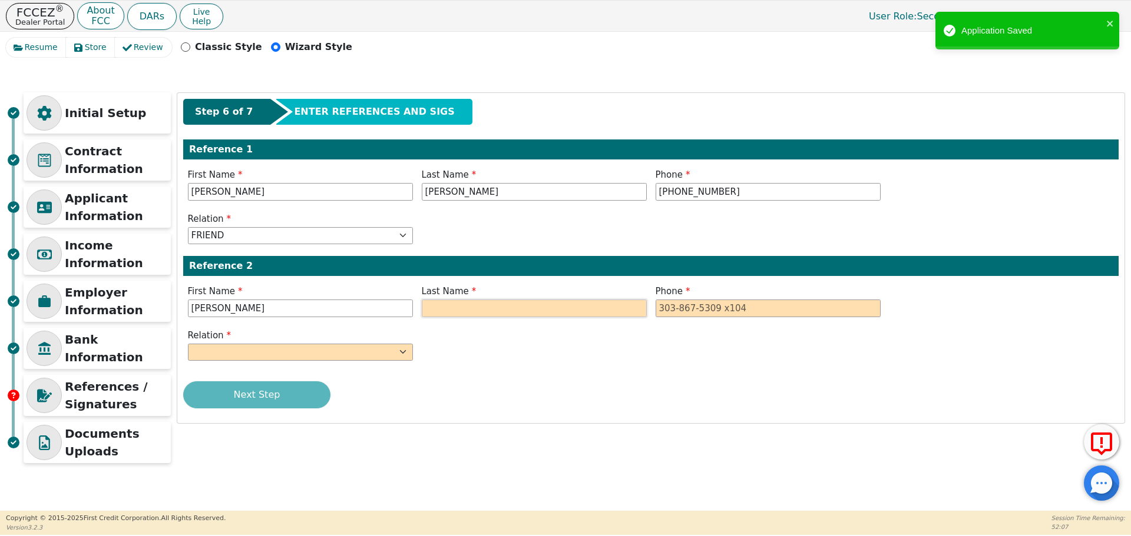
click at [436, 309] on input "text" at bounding box center [534, 309] width 225 height 18
type input "[PERSON_NAME]"
click at [253, 310] on input "[PERSON_NAME]" at bounding box center [300, 309] width 225 height 18
type input "[PERSON_NAME]"
click at [318, 360] on select "FATHER MOTHER SISTER BROTHER DAUGHTER SON CO-WORKER NEIGHBOR FRIEND COUSIN G-MO…" at bounding box center [300, 353] width 225 height 18
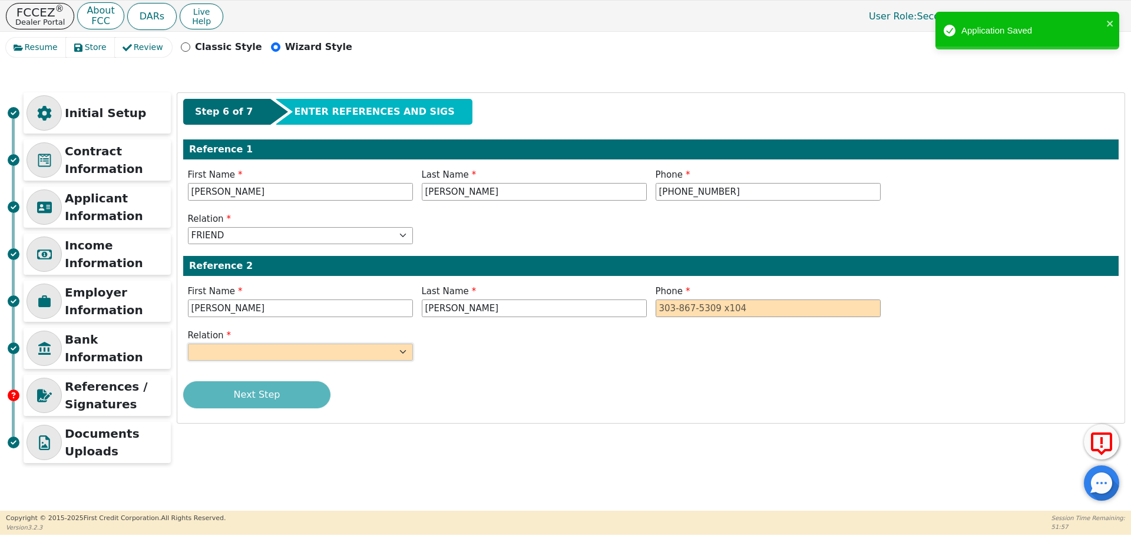
select select "NEIGHBOR"
click at [188, 344] on select "FATHER MOTHER SISTER BROTHER DAUGHTER SON CO-WORKER NEIGHBOR FRIEND COUSIN G-MO…" at bounding box center [300, 353] width 225 height 18
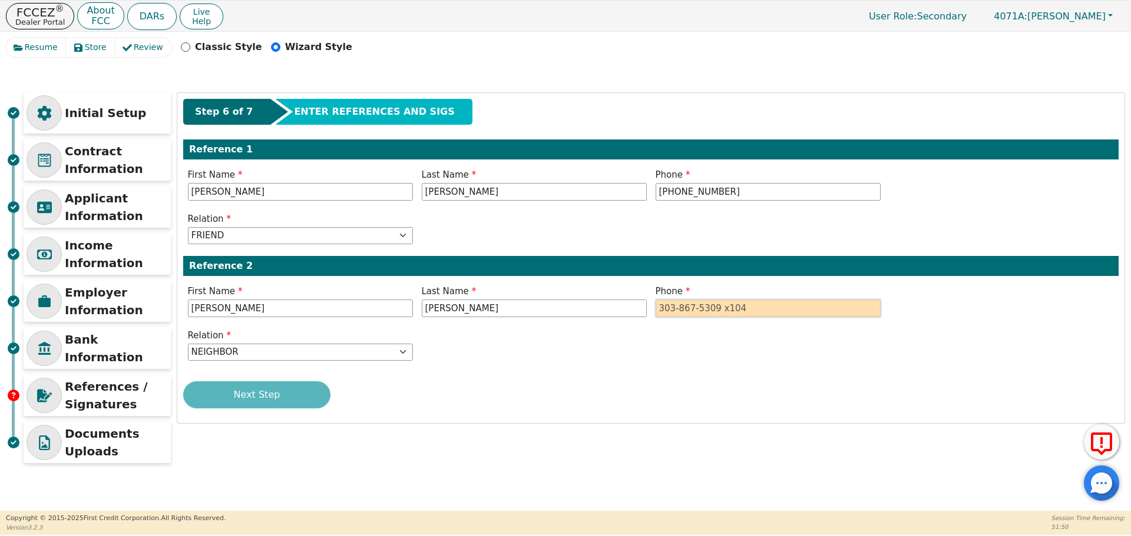
click at [674, 303] on input "tel" at bounding box center [767, 309] width 225 height 18
paste input "[PHONE_NUMBER]"
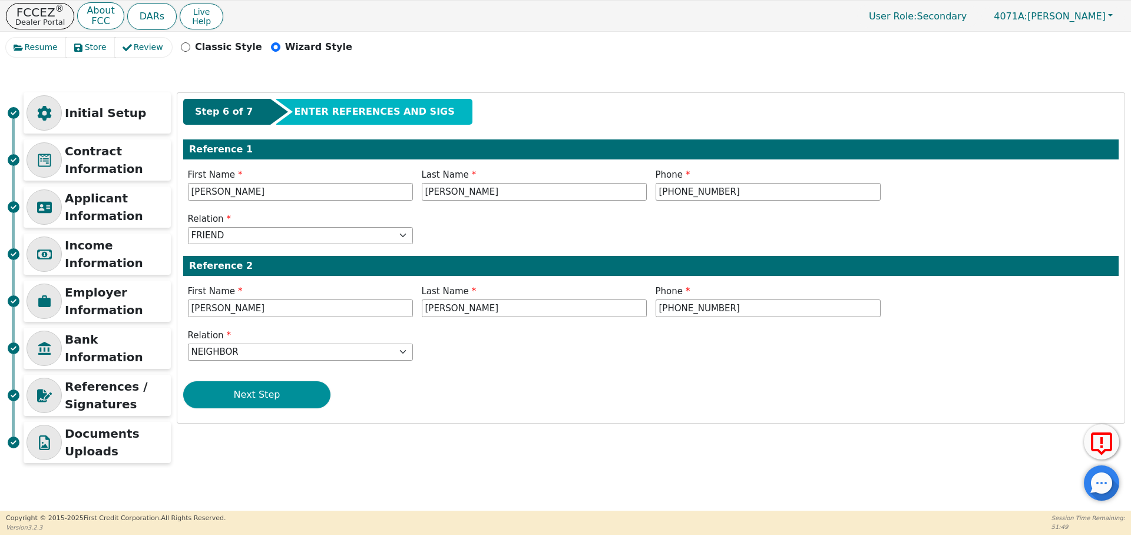
type input "[PHONE_NUMBER]"
click at [291, 399] on button "Next Step" at bounding box center [256, 395] width 147 height 27
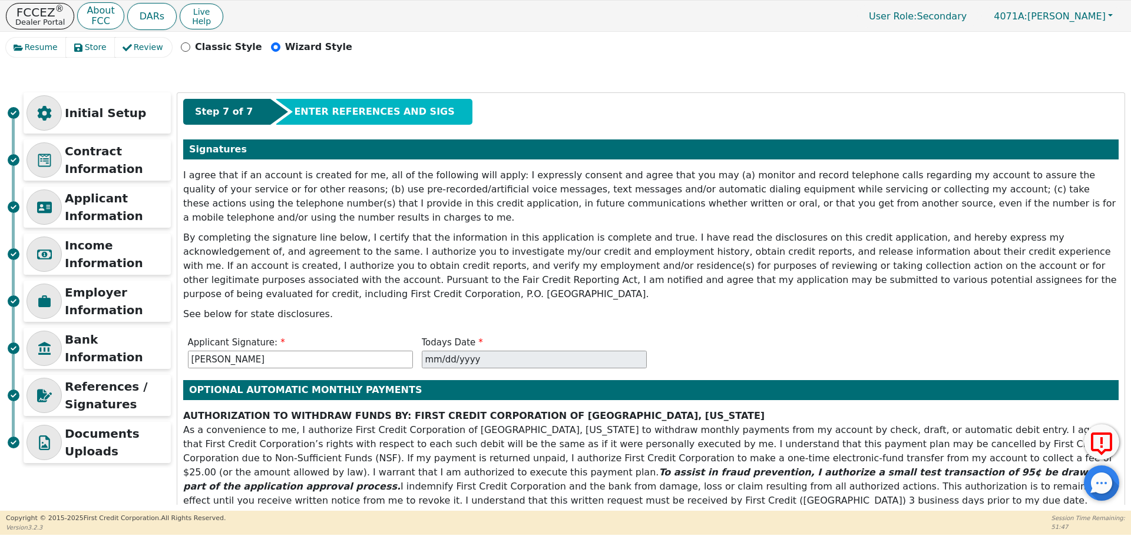
scroll to position [93, 0]
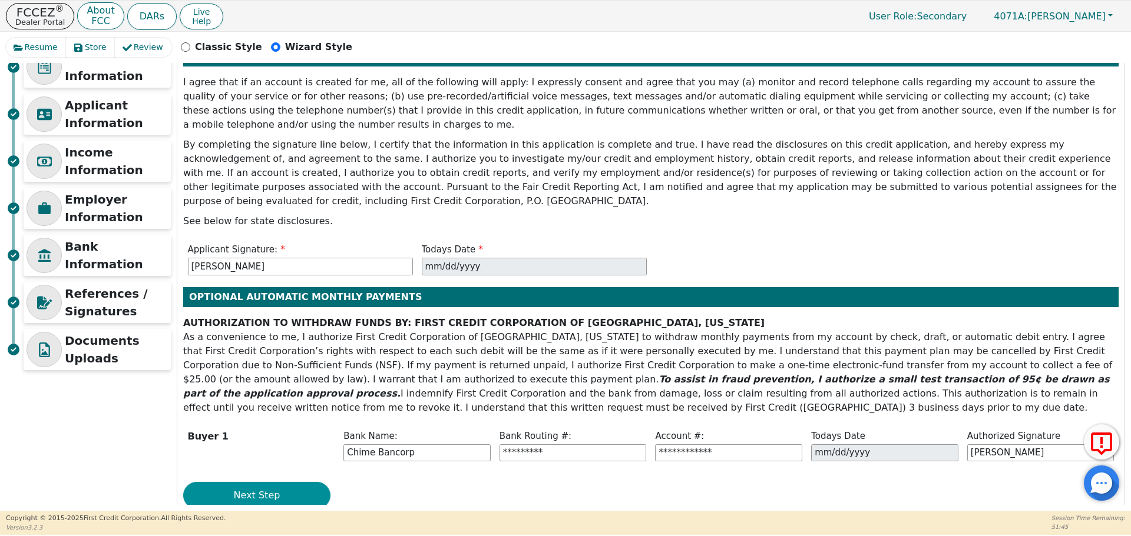
click at [278, 482] on button "Next Step" at bounding box center [256, 495] width 147 height 27
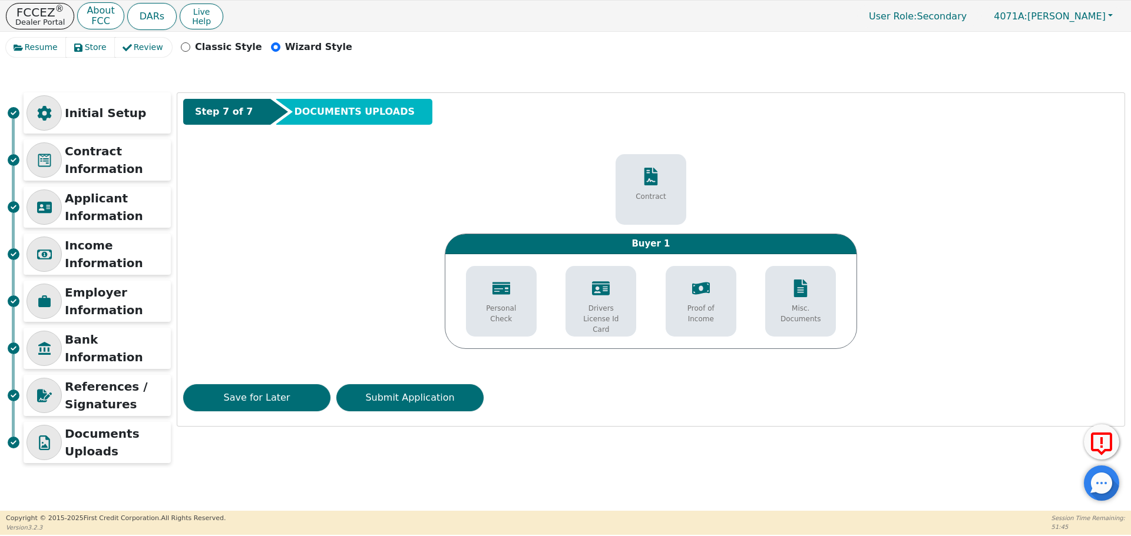
scroll to position [0, 0]
click at [598, 294] on icon at bounding box center [601, 288] width 18 height 14
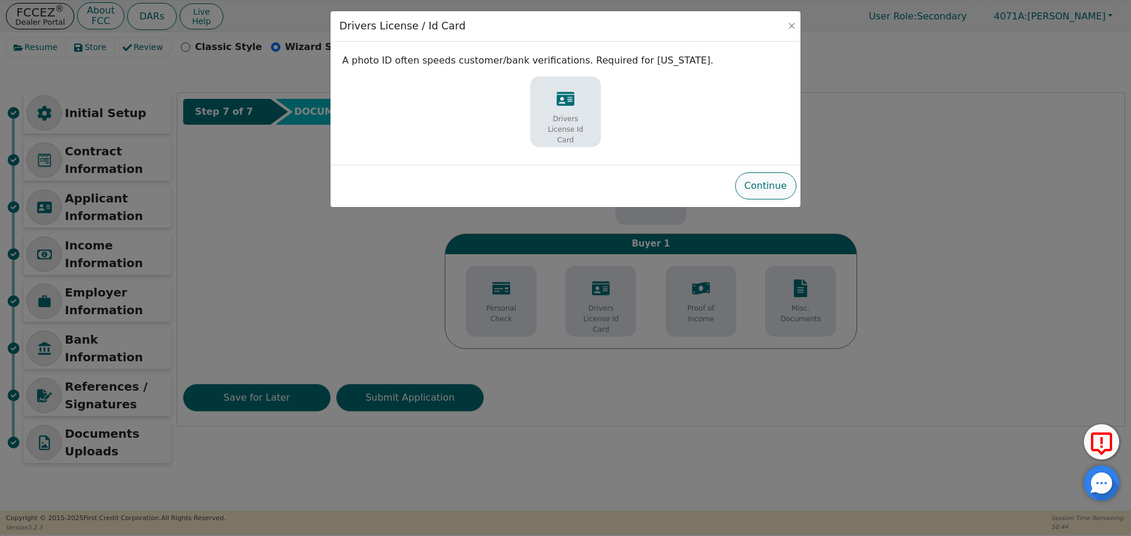
click at [739, 183] on button "Continue" at bounding box center [765, 186] width 61 height 27
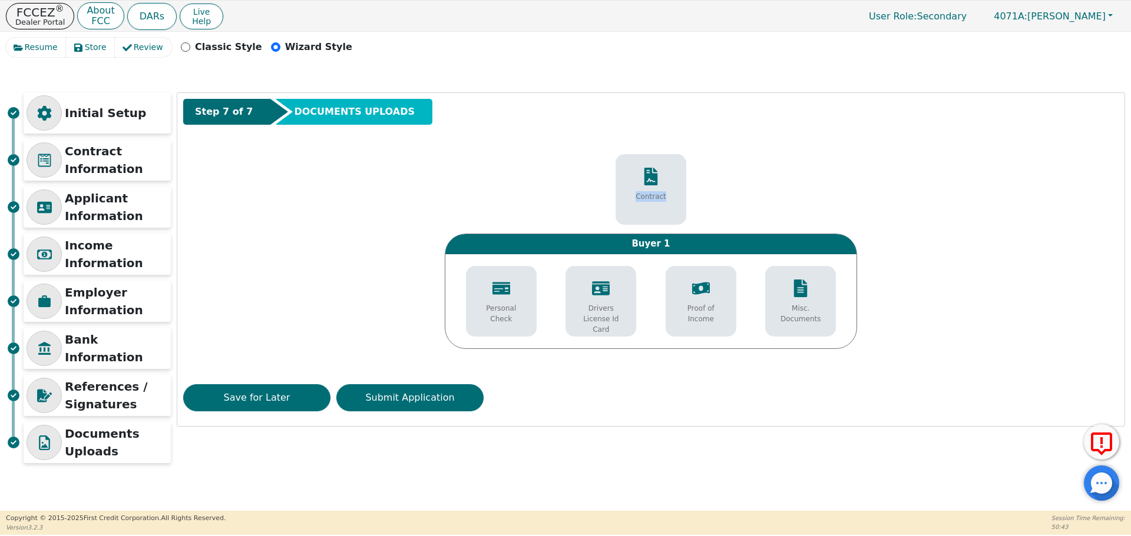
click at [739, 183] on div "Contract" at bounding box center [651, 189] width 768 height 71
click at [591, 297] on div "Drivers License Id Card" at bounding box center [600, 307] width 65 height 67
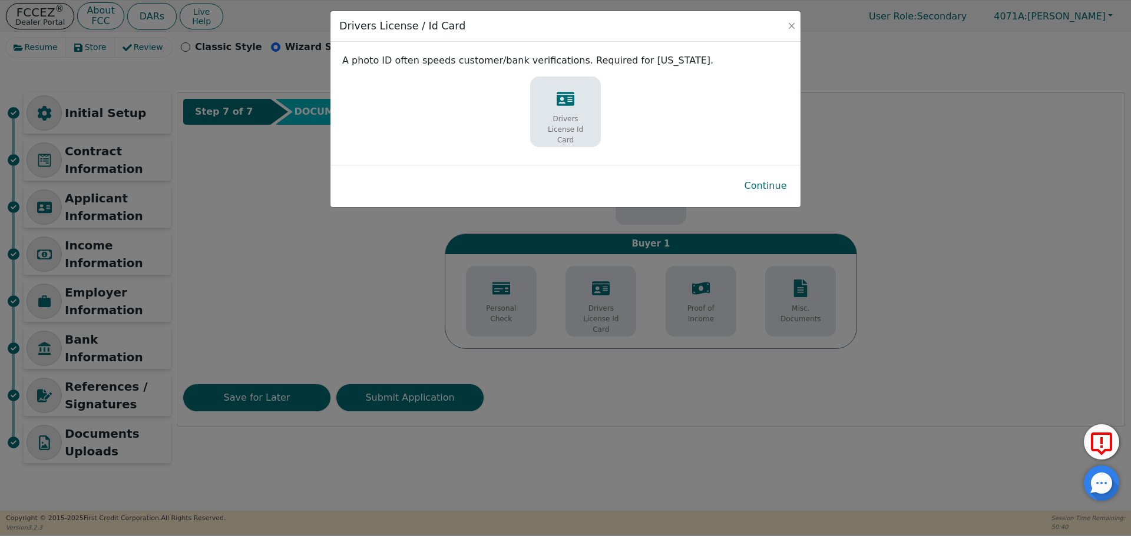
click at [564, 112] on div "Drivers License Id Card" at bounding box center [565, 117] width 65 height 67
click at [765, 190] on button "Continue" at bounding box center [765, 186] width 61 height 27
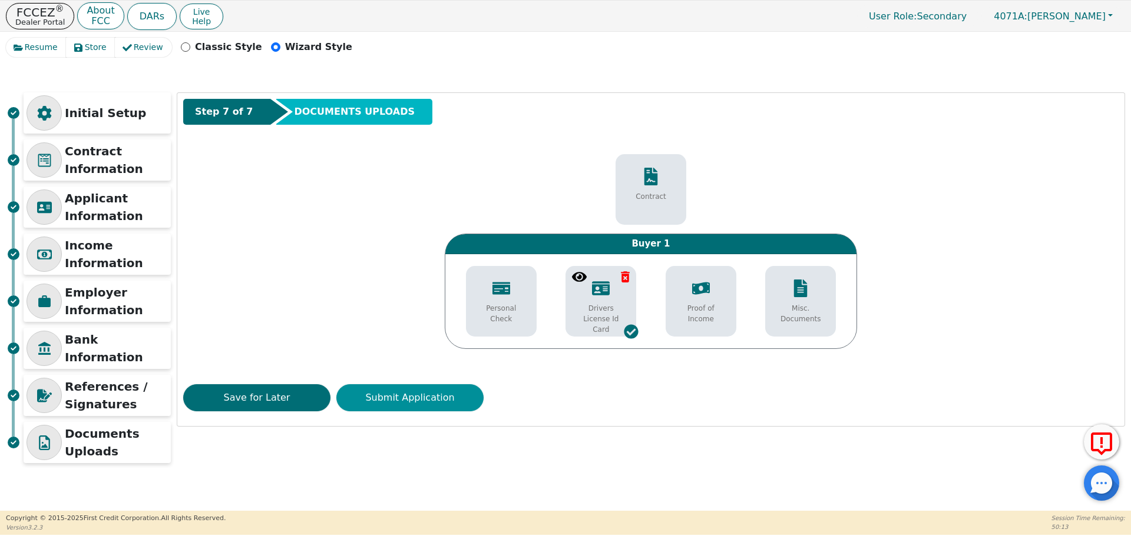
click at [423, 407] on button "Submit Application" at bounding box center [409, 398] width 147 height 27
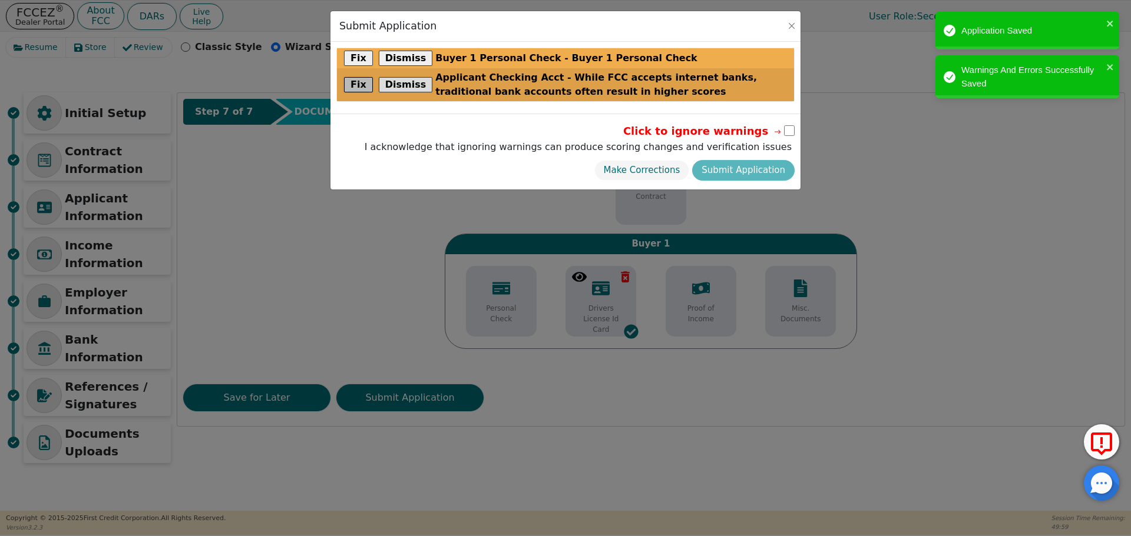
click at [359, 86] on button "Fix" at bounding box center [358, 84] width 29 height 15
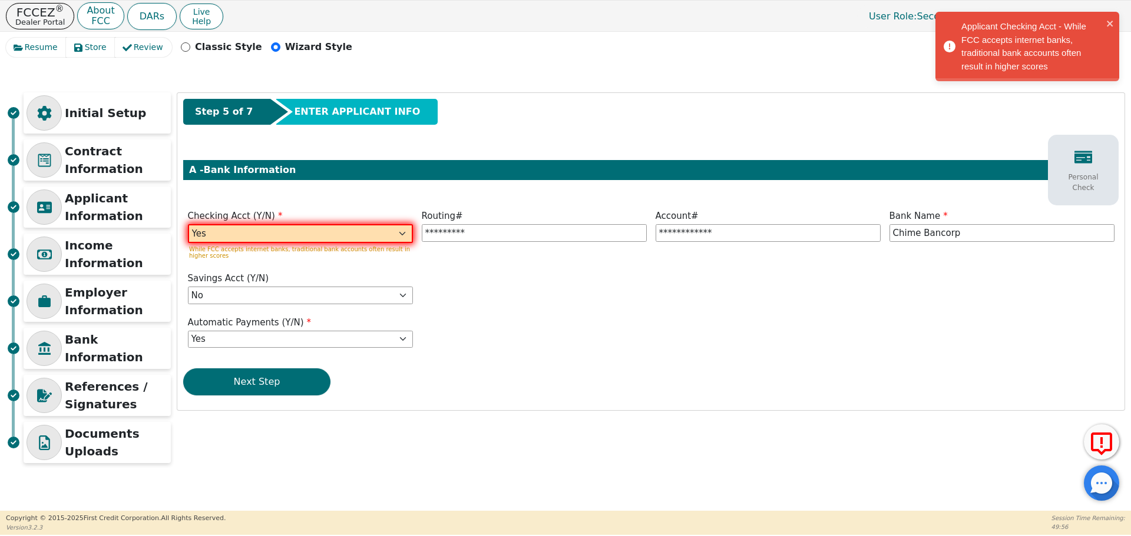
click at [343, 236] on select "Yes No" at bounding box center [300, 233] width 225 height 19
click at [188, 224] on select "Yes No" at bounding box center [300, 233] width 225 height 19
click at [632, 253] on div "Routing# *********" at bounding box center [534, 237] width 234 height 54
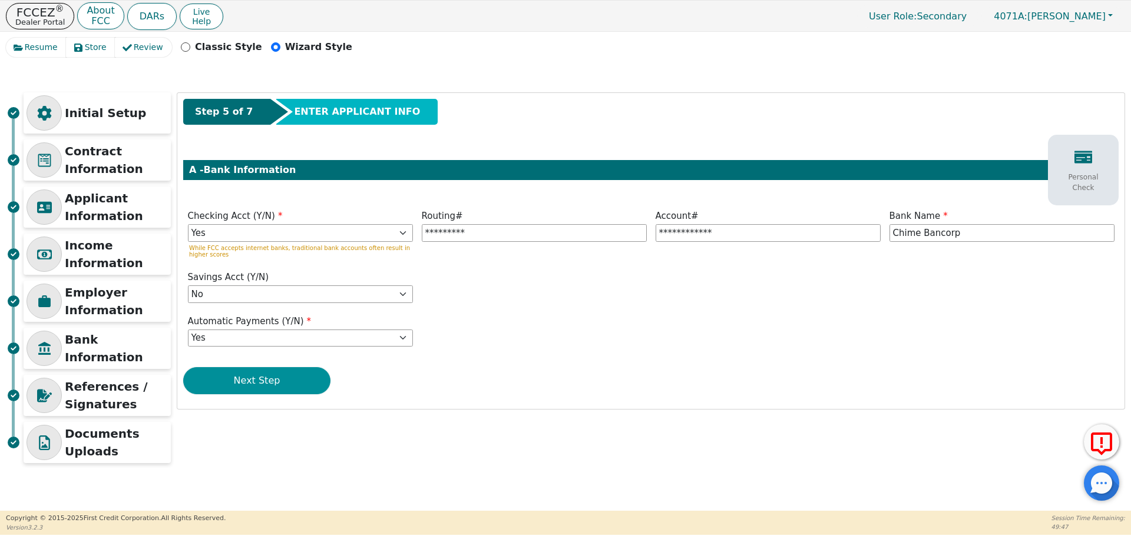
click at [281, 380] on button "Next Step" at bounding box center [256, 380] width 147 height 27
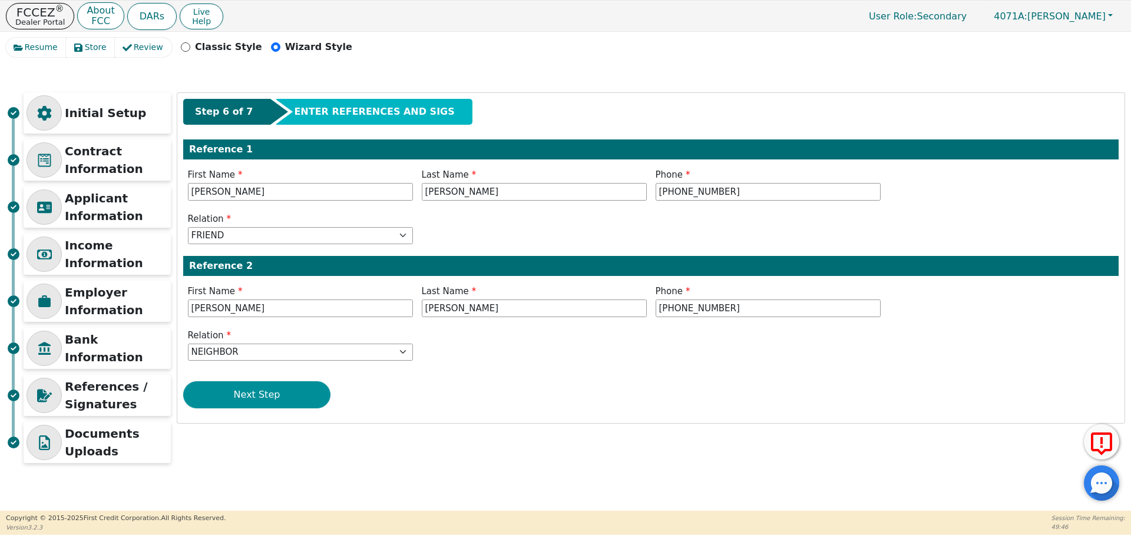
click at [273, 403] on button "Next Step" at bounding box center [256, 395] width 147 height 27
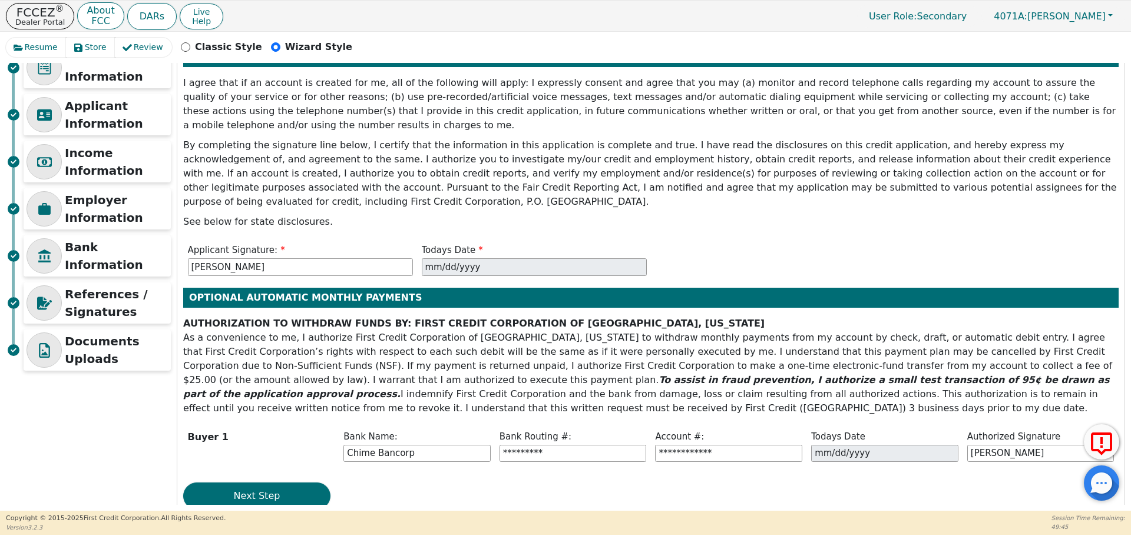
scroll to position [93, 0]
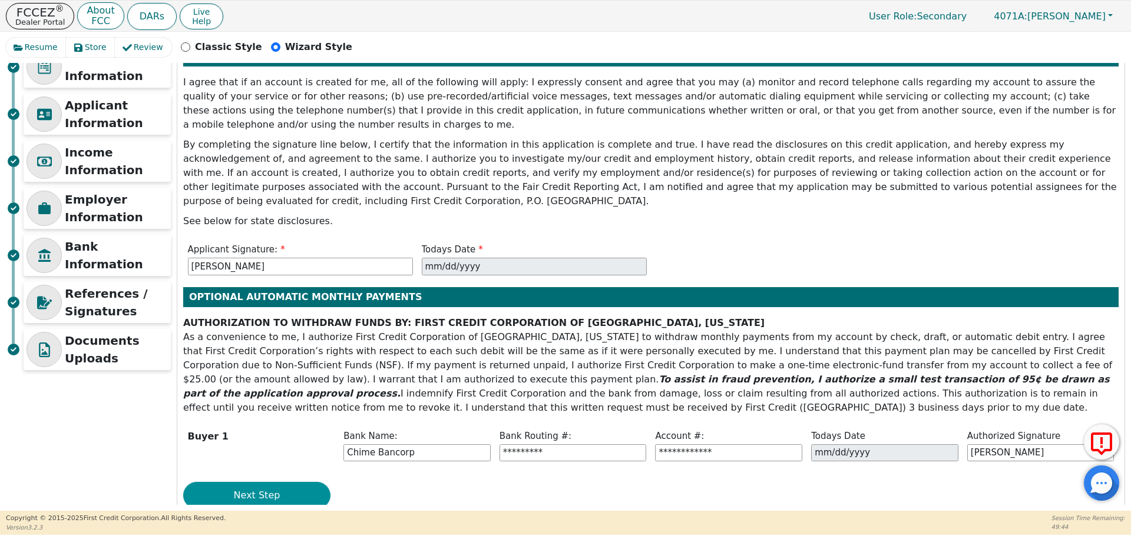
click at [303, 482] on button "Next Step" at bounding box center [256, 495] width 147 height 27
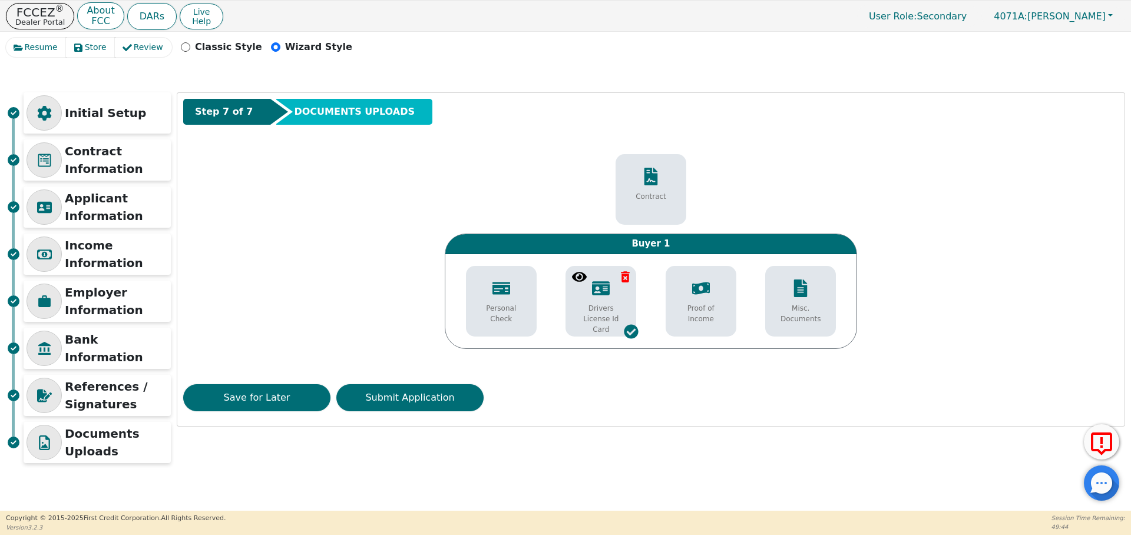
scroll to position [0, 0]
click at [456, 386] on button "Submit Application" at bounding box center [409, 398] width 147 height 27
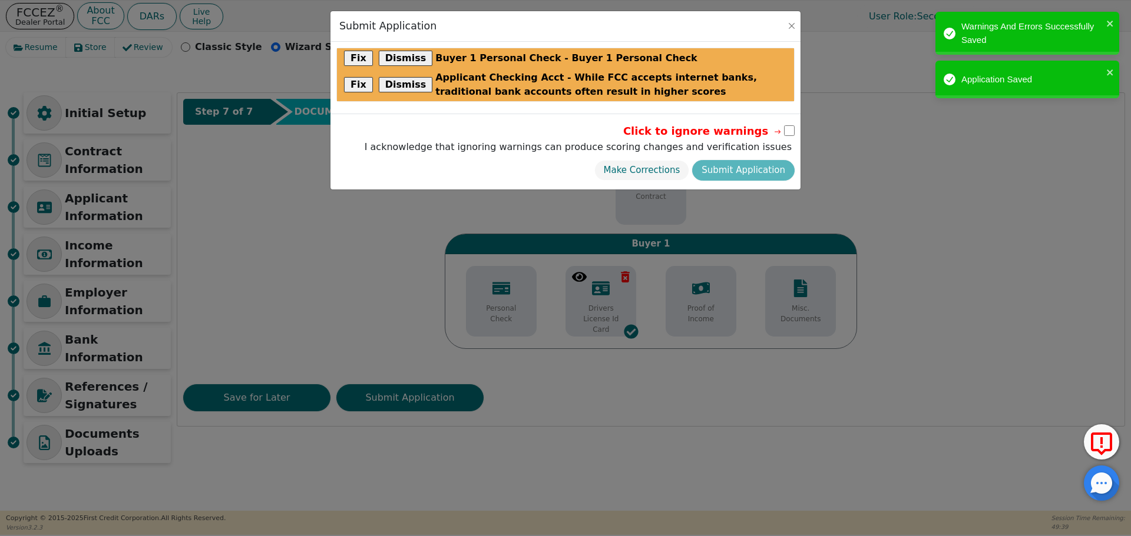
click at [788, 132] on input "checkbox" at bounding box center [789, 130] width 11 height 11
checkbox input "true"
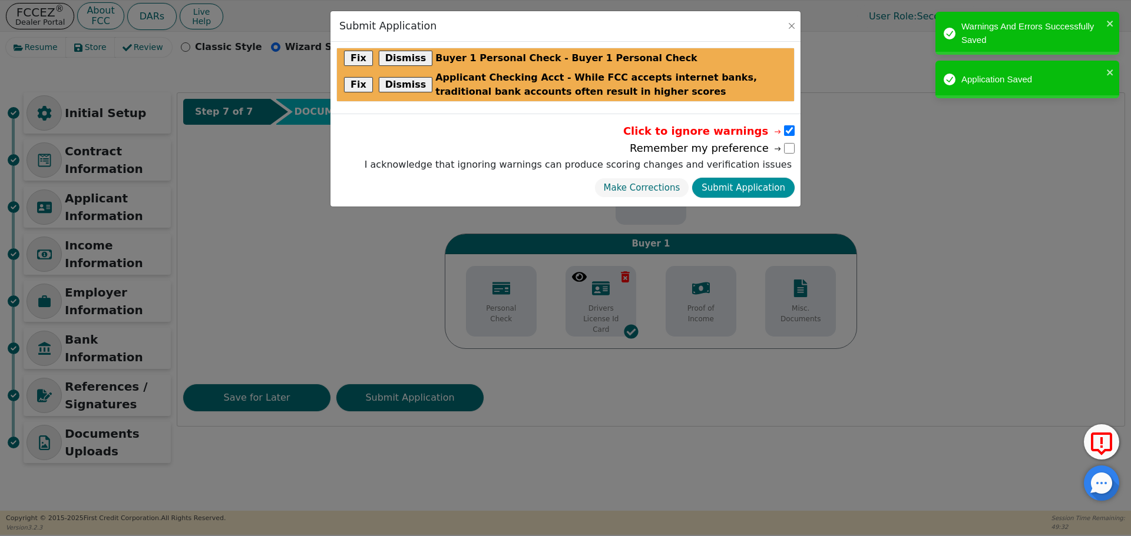
click at [737, 191] on button "Submit Application" at bounding box center [743, 188] width 102 height 21
